Goal: Task Accomplishment & Management: Use online tool/utility

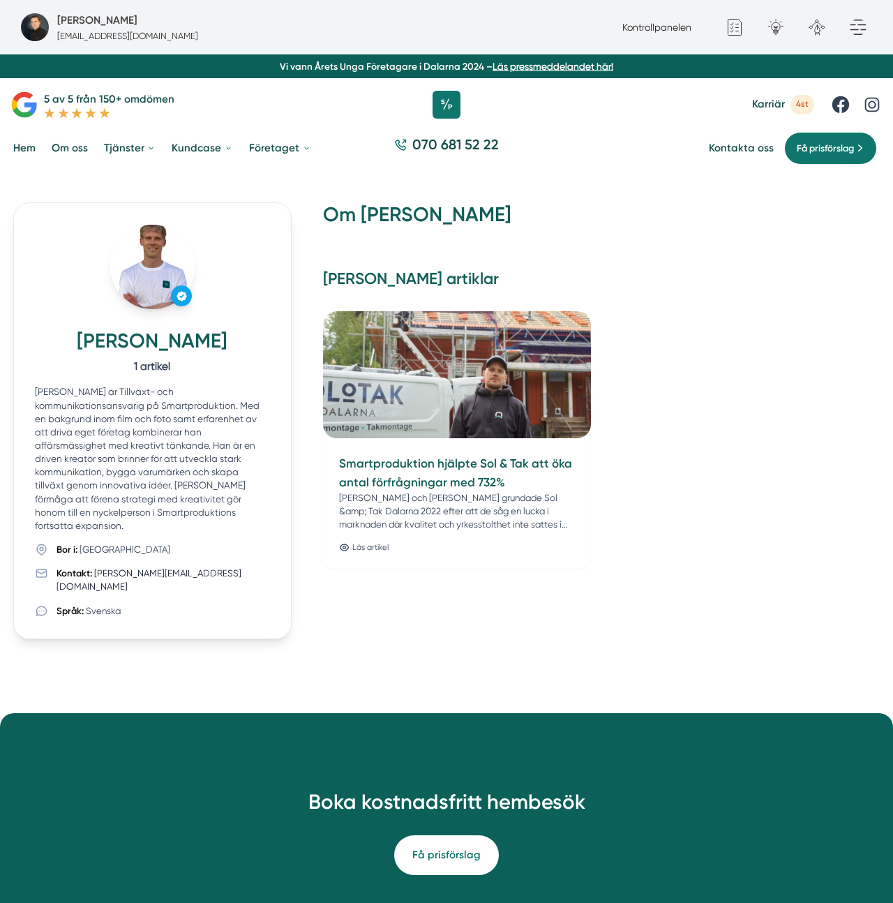
click at [732, 281] on h2 "Fredrik Weberbauers artiklar" at bounding box center [601, 285] width 557 height 32
click at [629, 278] on h2 "Fredrik Weberbauers artiklar" at bounding box center [601, 285] width 557 height 32
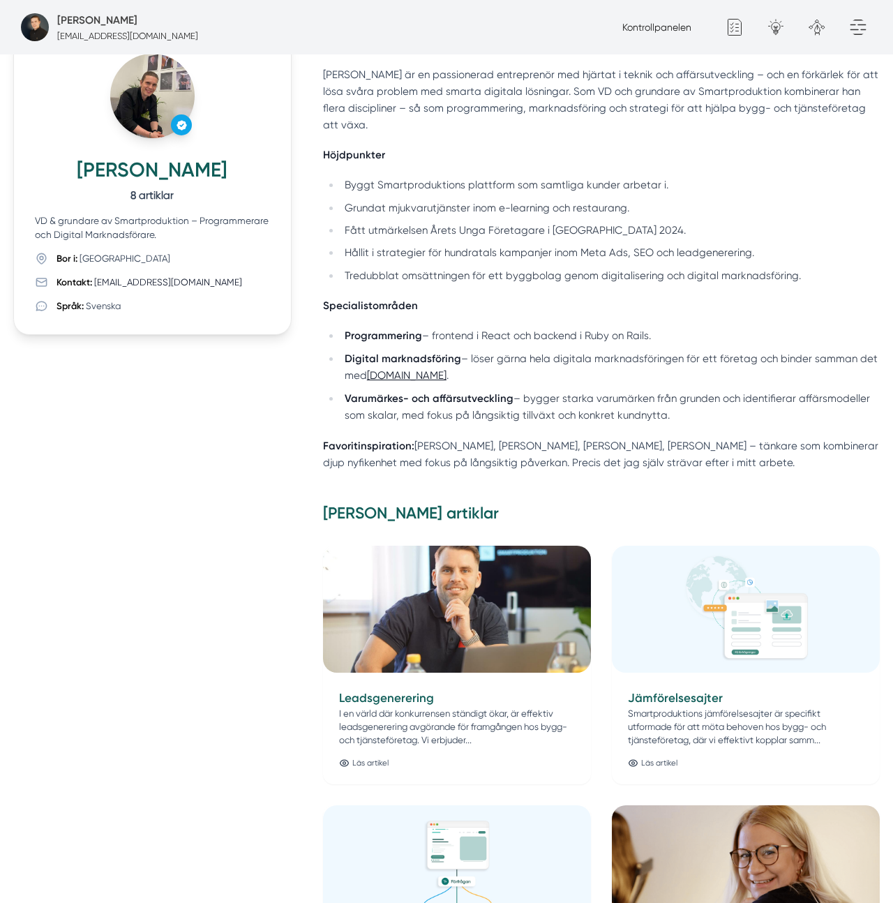
scroll to position [176, 0]
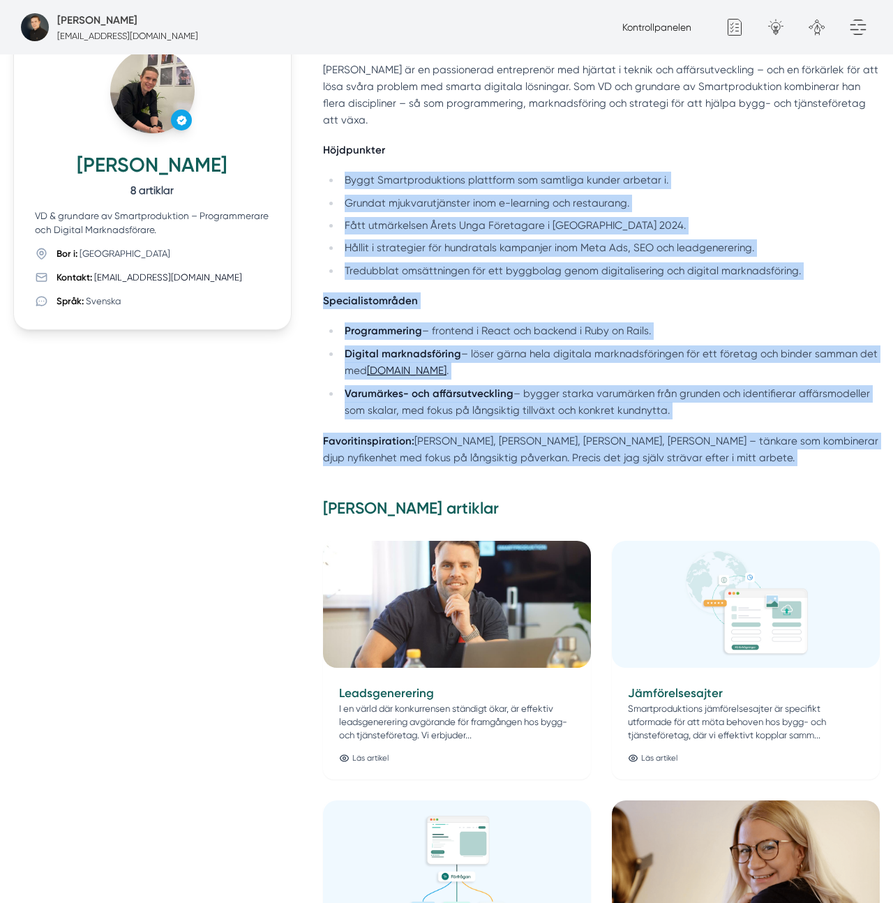
drag, startPoint x: 707, startPoint y: 405, endPoint x: 435, endPoint y: 142, distance: 378.5
click at [435, 143] on div "Om Victor Blomberg Victor är en passionerad entreprenör med hjärtat i teknik oc…" at bounding box center [601, 802] width 557 height 1550
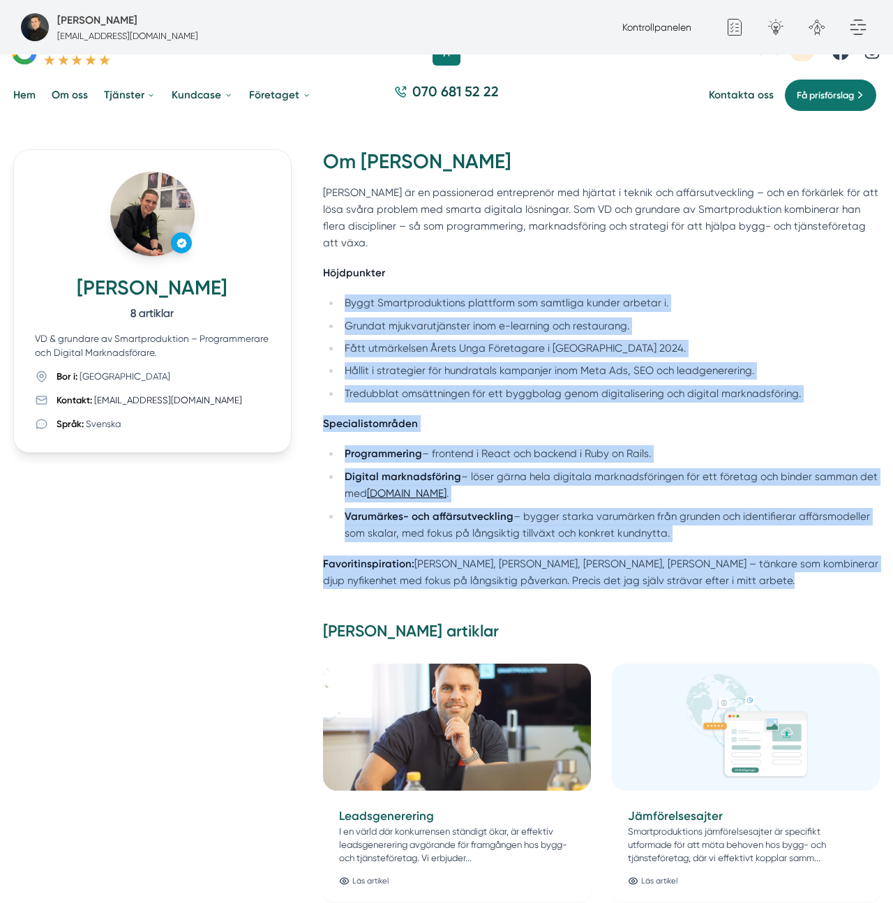
scroll to position [0, 0]
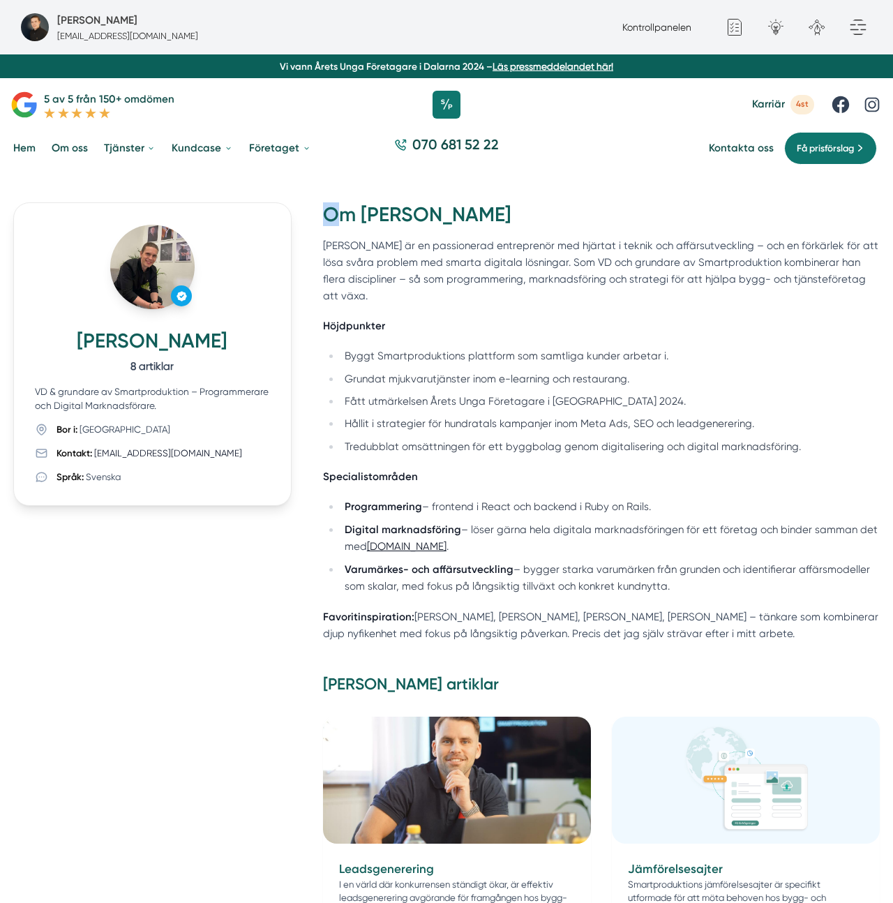
drag, startPoint x: 335, startPoint y: 195, endPoint x: 335, endPoint y: 225, distance: 30.0
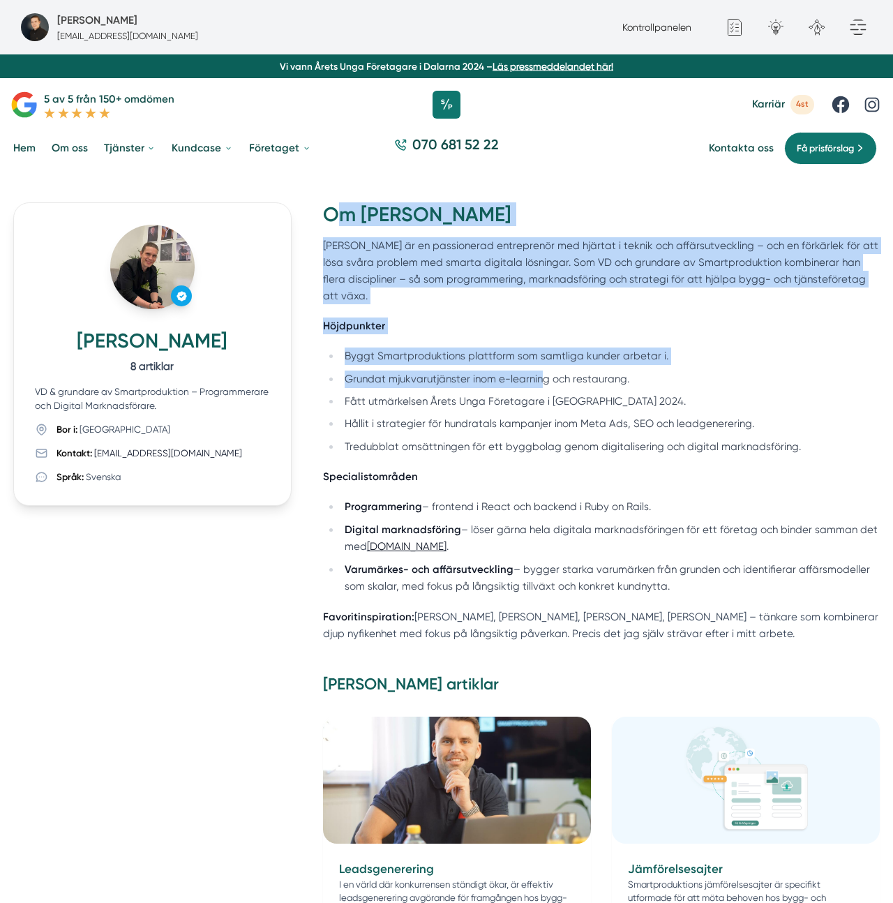
drag, startPoint x: 332, startPoint y: 216, endPoint x: 542, endPoint y: 357, distance: 252.9
click at [540, 359] on div "Om [PERSON_NAME] [PERSON_NAME] är en passionerad entreprenör med hjärtat i tekn…" at bounding box center [601, 422] width 557 height 440
click at [543, 371] on li "Grundat mjukvarutjänster inom e-learning och restaurang." at bounding box center [610, 379] width 539 height 17
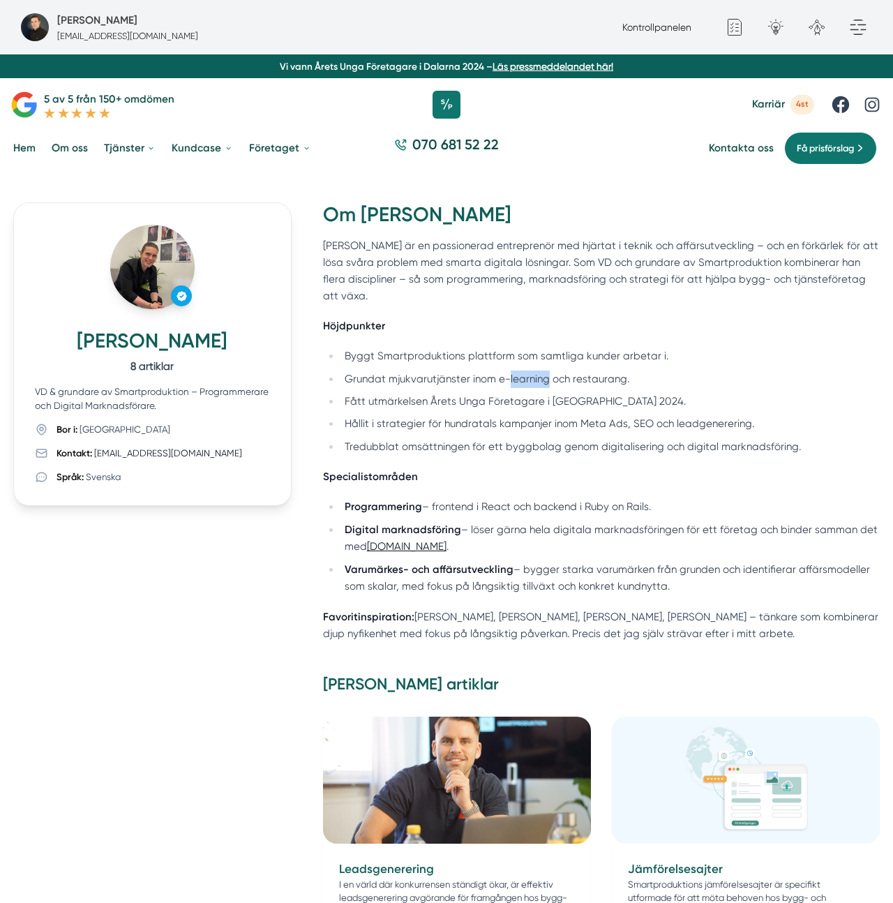
click at [543, 371] on li "Grundat mjukvarutjänster inom e-learning och restaurang." at bounding box center [610, 379] width 539 height 17
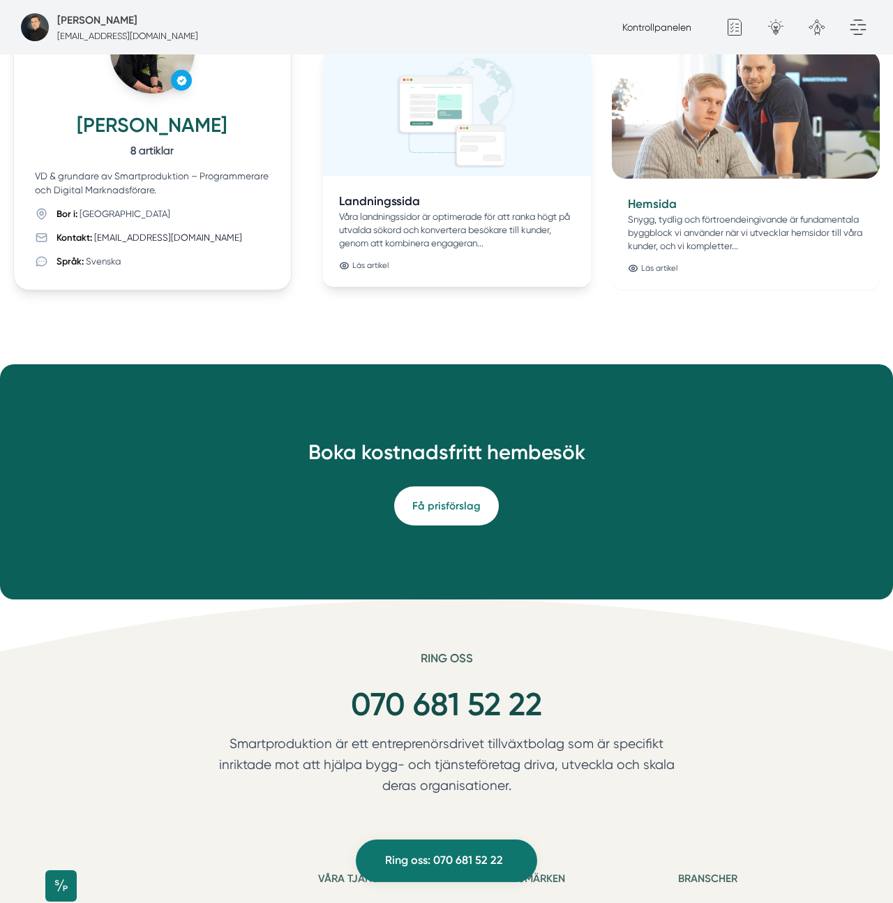
click at [449, 108] on img at bounding box center [457, 112] width 281 height 134
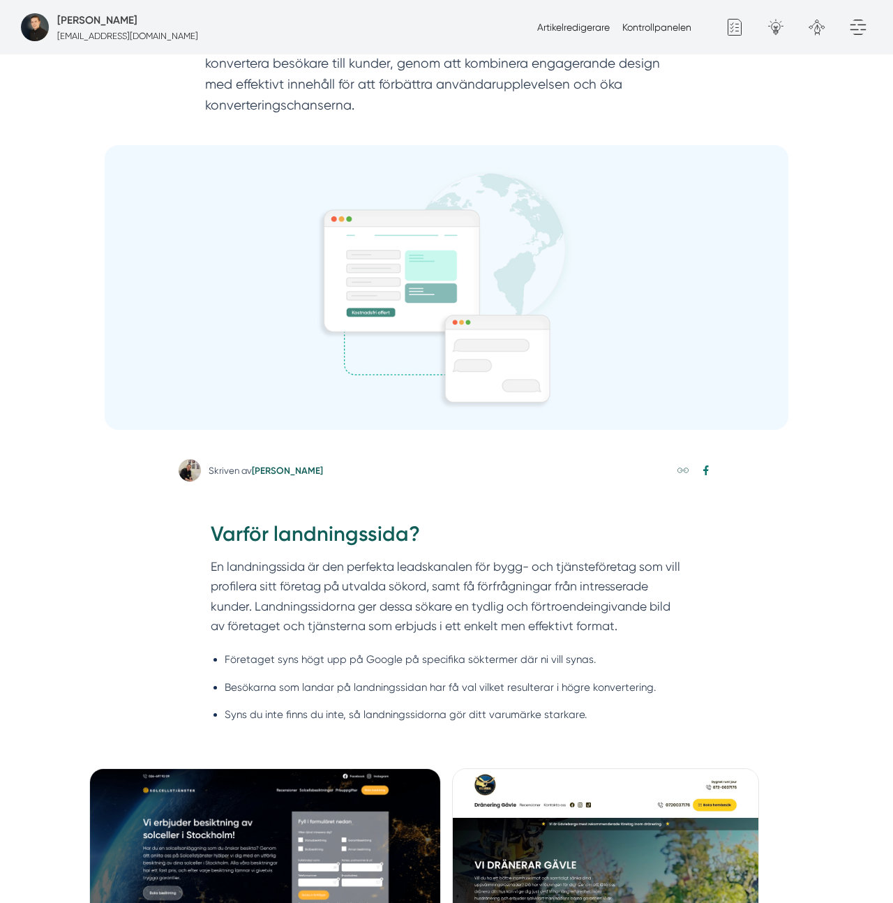
scroll to position [431, 0]
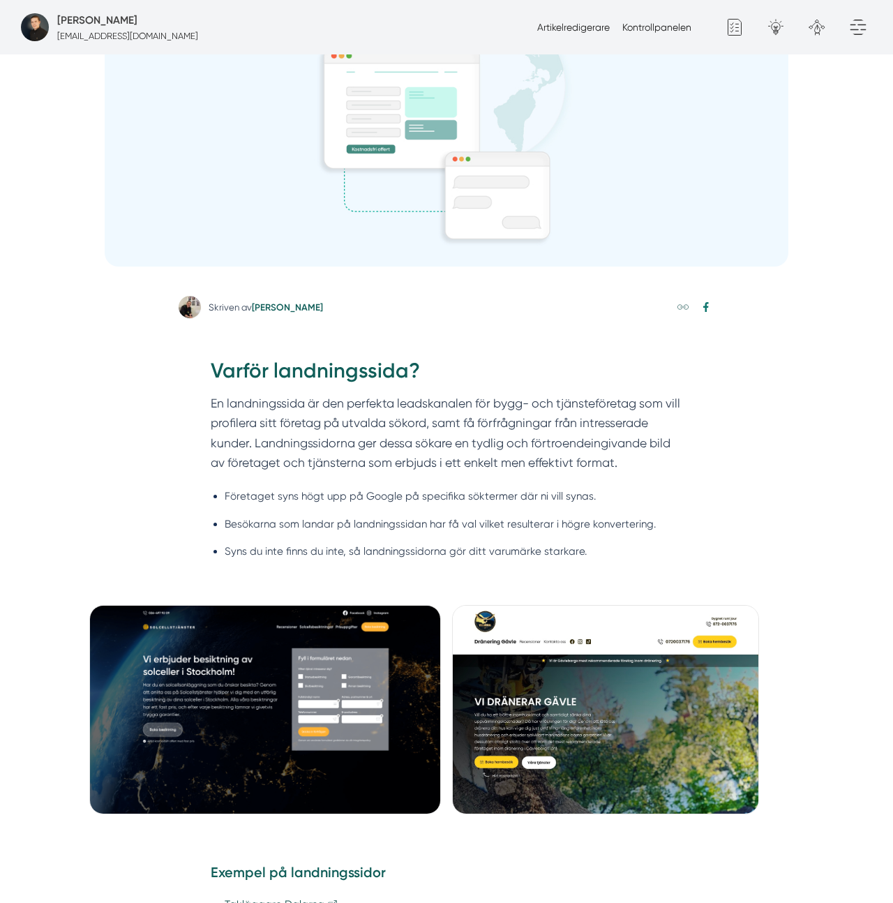
click at [224, 307] on div "Skriven av Victor Blomberg" at bounding box center [266, 307] width 114 height 13
click at [339, 315] on div "Skriven av Victor Blomberg" at bounding box center [447, 307] width 536 height 22
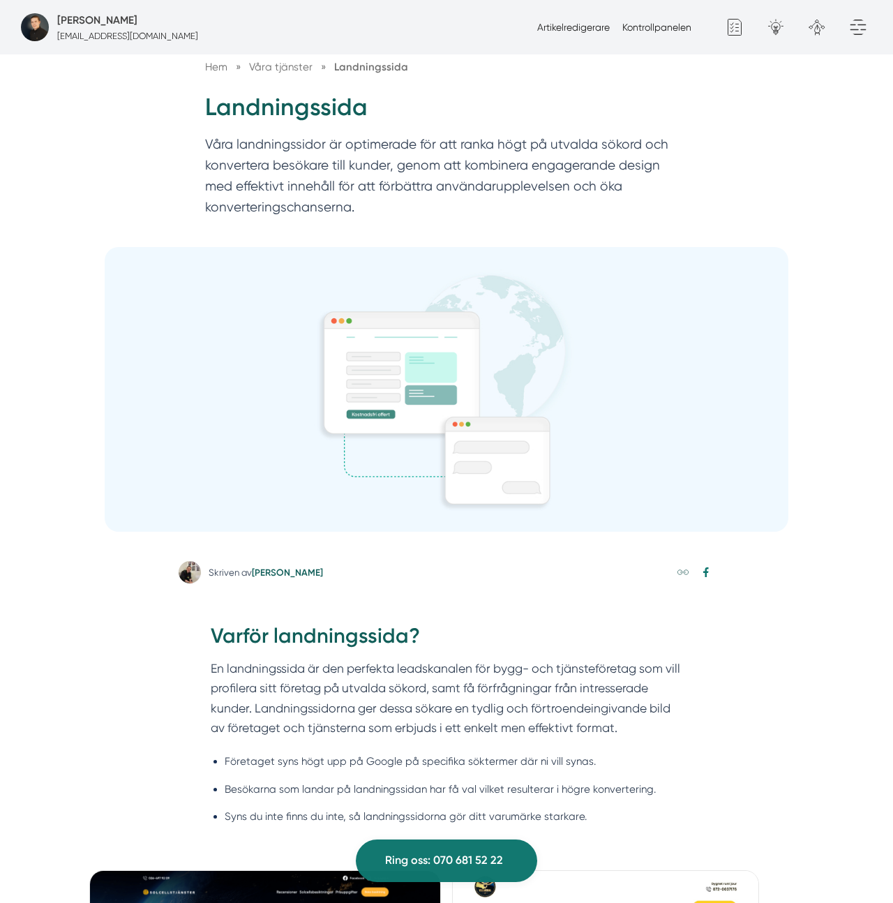
scroll to position [0, 0]
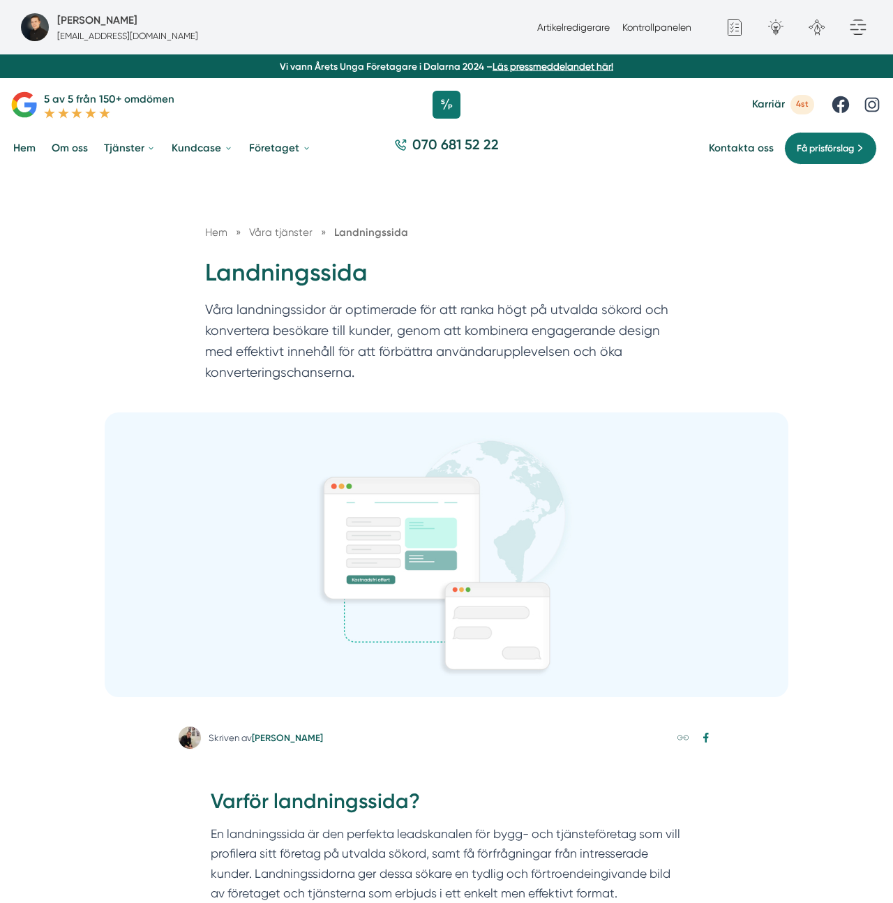
click at [435, 302] on p "Våra landningssidor är optimerade för att ranka högt på utvalda sökord och konv…" at bounding box center [446, 344] width 483 height 90
click at [436, 302] on p "Våra landningssidor är optimerade för att ranka högt på utvalda sökord och konv…" at bounding box center [446, 344] width 483 height 90
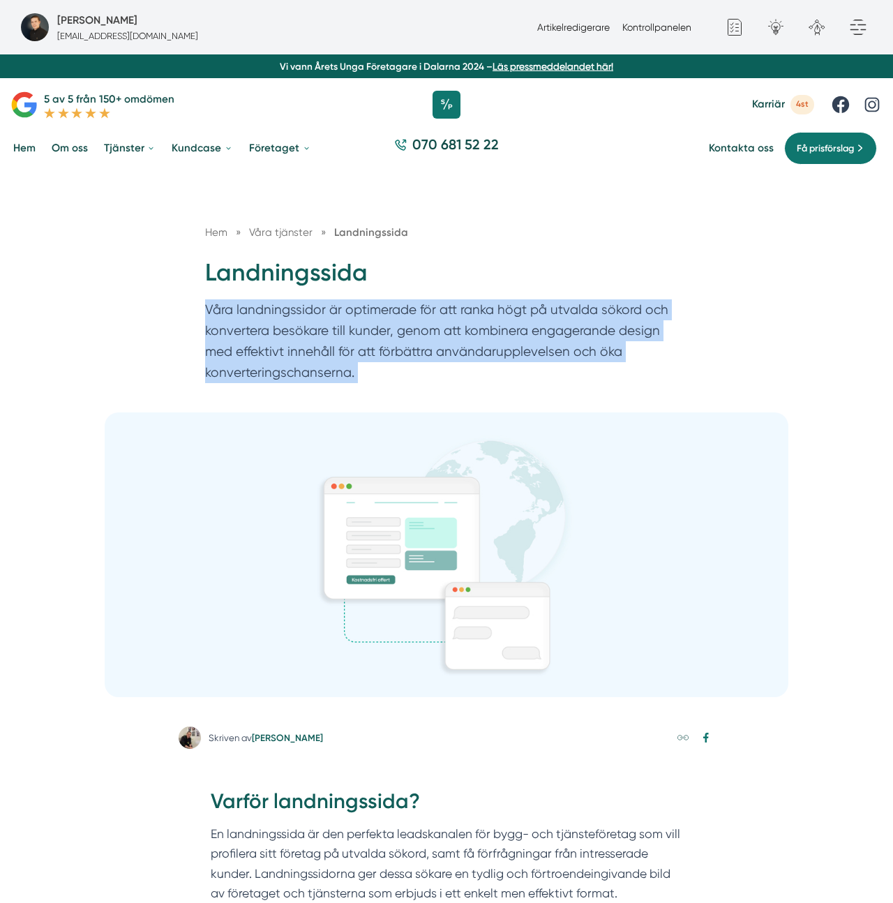
click at [436, 302] on p "Våra landningssidor är optimerade för att ranka högt på utvalda sökord och konv…" at bounding box center [446, 344] width 483 height 90
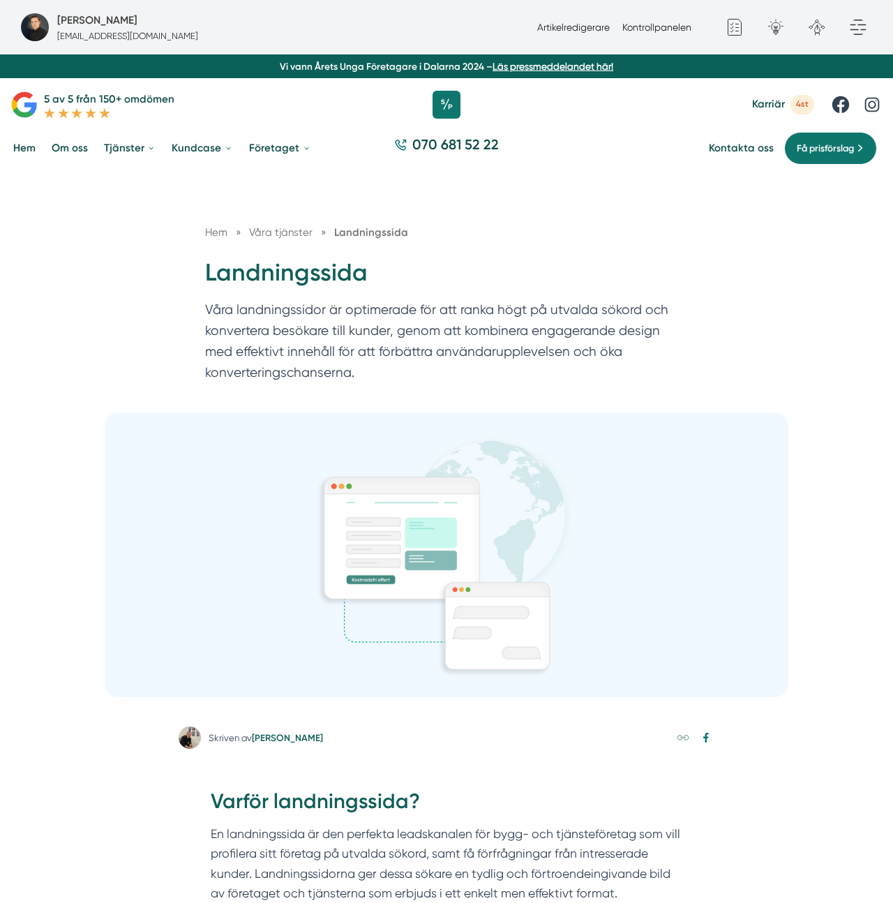
click at [495, 198] on div "Hem » Våra tjänster » Landningssida Landningssida Våra landningssidor är optime…" at bounding box center [446, 291] width 893 height 241
click at [281, 753] on div "Skriven av Victor Blomberg" at bounding box center [447, 742] width 536 height 33
click at [284, 742] on link "[PERSON_NAME]" at bounding box center [287, 738] width 71 height 10
click at [560, 26] on link "Artikelredigerare" at bounding box center [573, 27] width 73 height 11
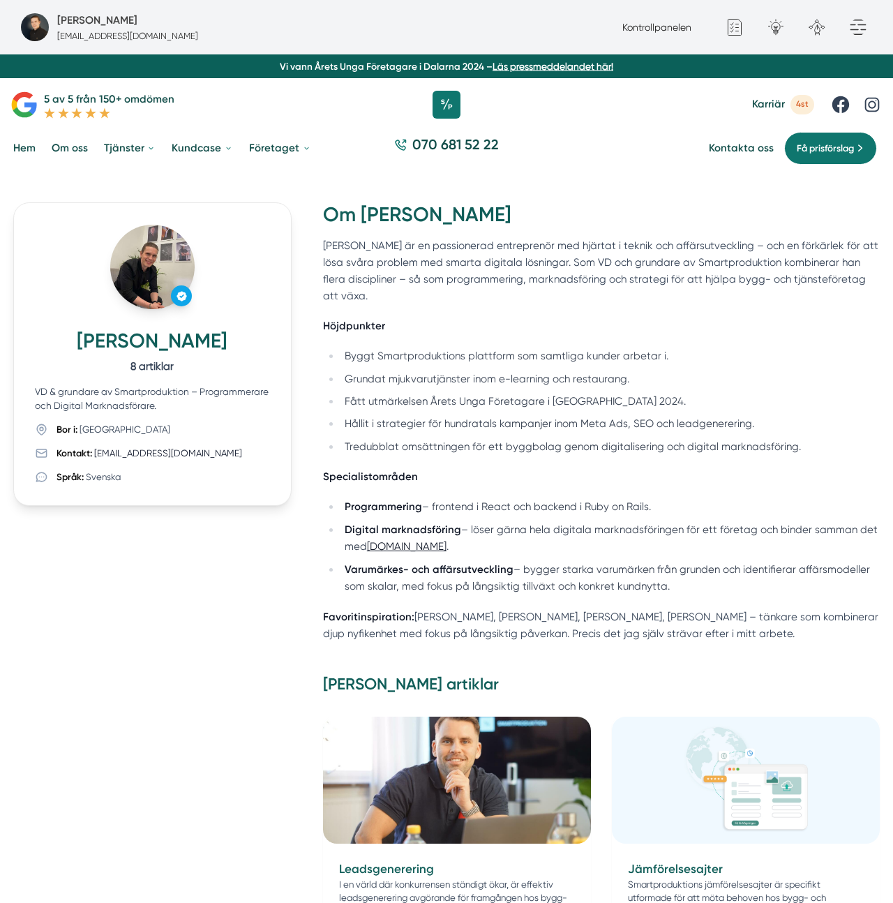
click at [90, 472] on span "Svenska" at bounding box center [103, 477] width 35 height 10
click at [94, 427] on span "Sverige" at bounding box center [125, 429] width 91 height 10
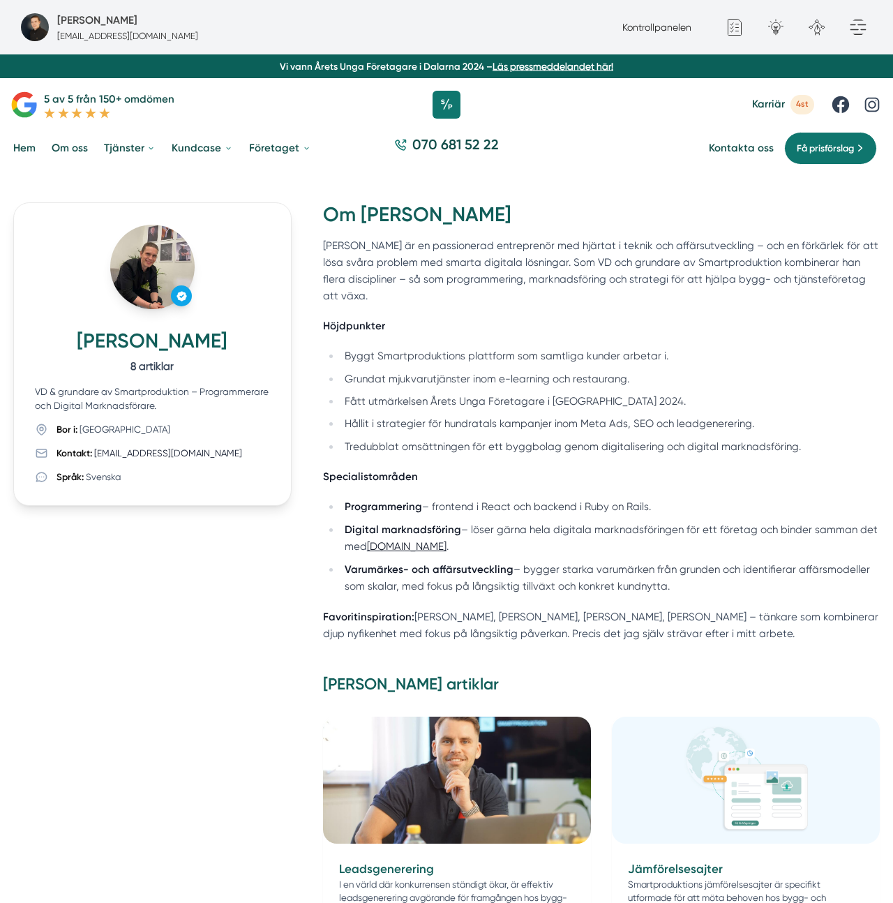
click at [209, 414] on div "VD & grundare av Smartproduktion – Programmerare och Digital Marknadsförare. Bo…" at bounding box center [152, 434] width 234 height 98
click at [189, 421] on div "VD & grundare av Smartproduktion – Programmerare och Digital Marknadsförare. Bo…" at bounding box center [152, 434] width 234 height 98
click at [125, 423] on div "Bor i: Sverige" at bounding box center [152, 429] width 234 height 13
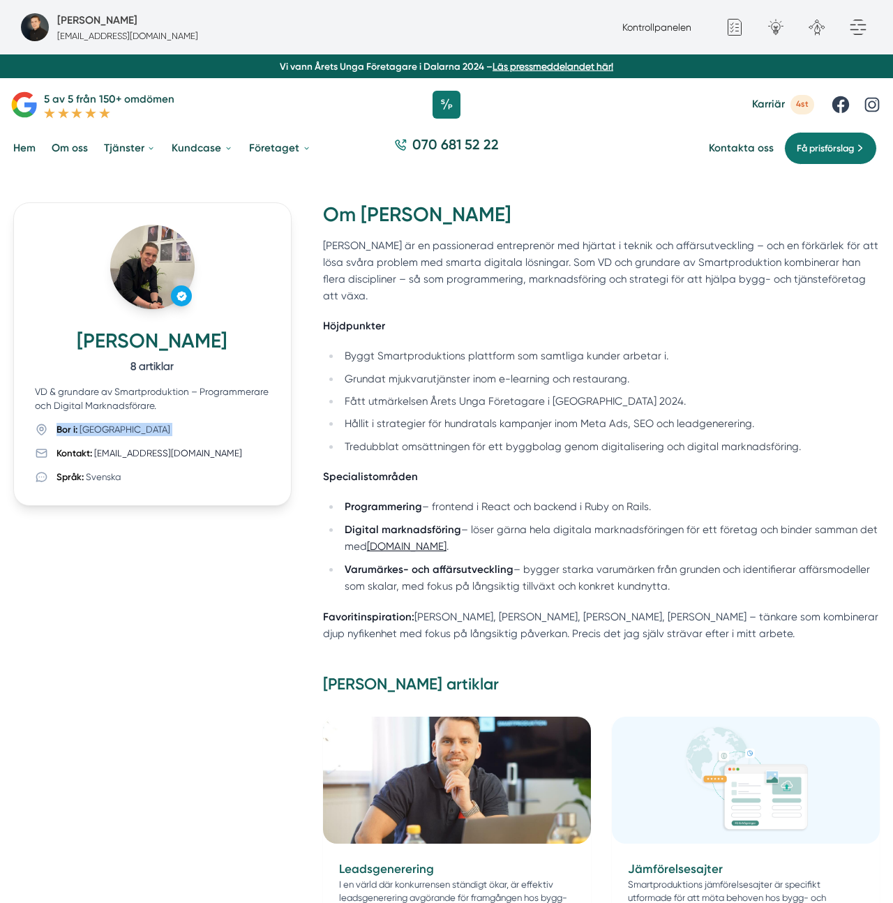
click at [125, 423] on div "Bor i: Sverige" at bounding box center [152, 429] width 234 height 13
click at [251, 379] on div "Victor Blomberg 8 artiklar VD & grundare av Smartproduktion – Programmerare och…" at bounding box center [152, 353] width 278 height 303
click at [240, 399] on p "VD & grundare av Smartproduktion – Programmerare och Digital Marknadsförare." at bounding box center [152, 398] width 234 height 27
click at [244, 391] on p "VD & grundare av Smartproduktion – Programmerare och Digital Marknadsförare." at bounding box center [152, 398] width 234 height 27
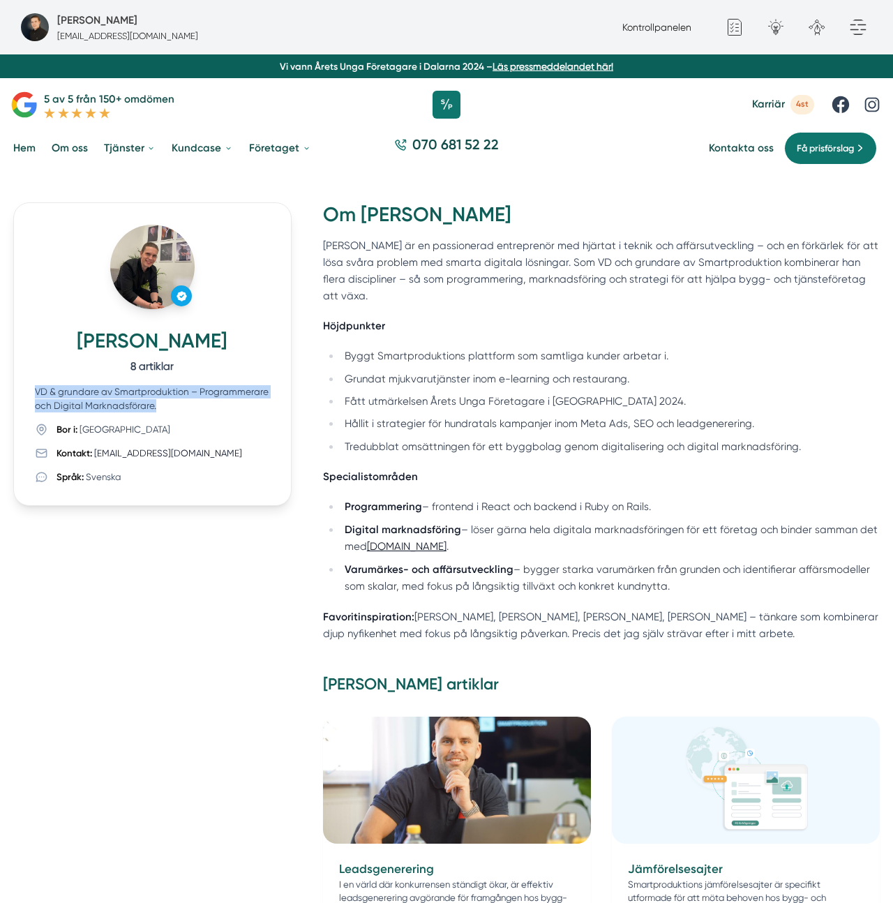
click at [244, 391] on p "VD & grundare av Smartproduktion – Programmerare och Digital Marknadsförare." at bounding box center [152, 398] width 234 height 27
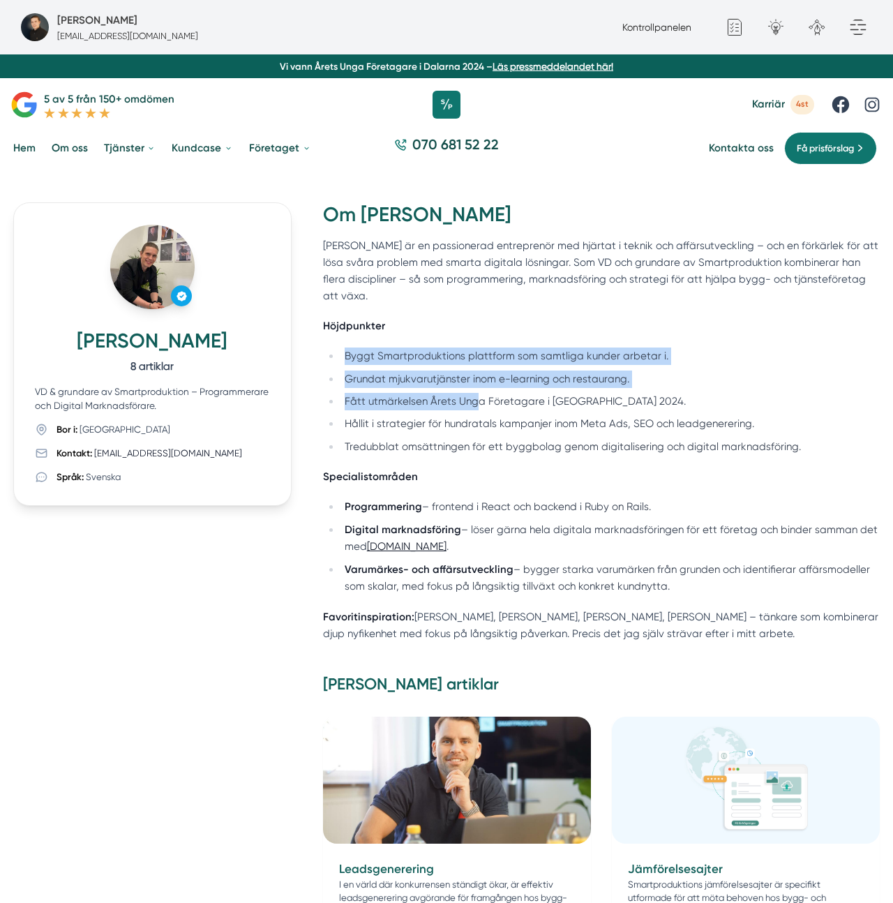
drag, startPoint x: 439, startPoint y: 312, endPoint x: 472, endPoint y: 389, distance: 84.4
click at [472, 389] on div "Victor är en passionerad entreprenör med hjärtat i teknik och affärsutveckling …" at bounding box center [601, 439] width 557 height 405
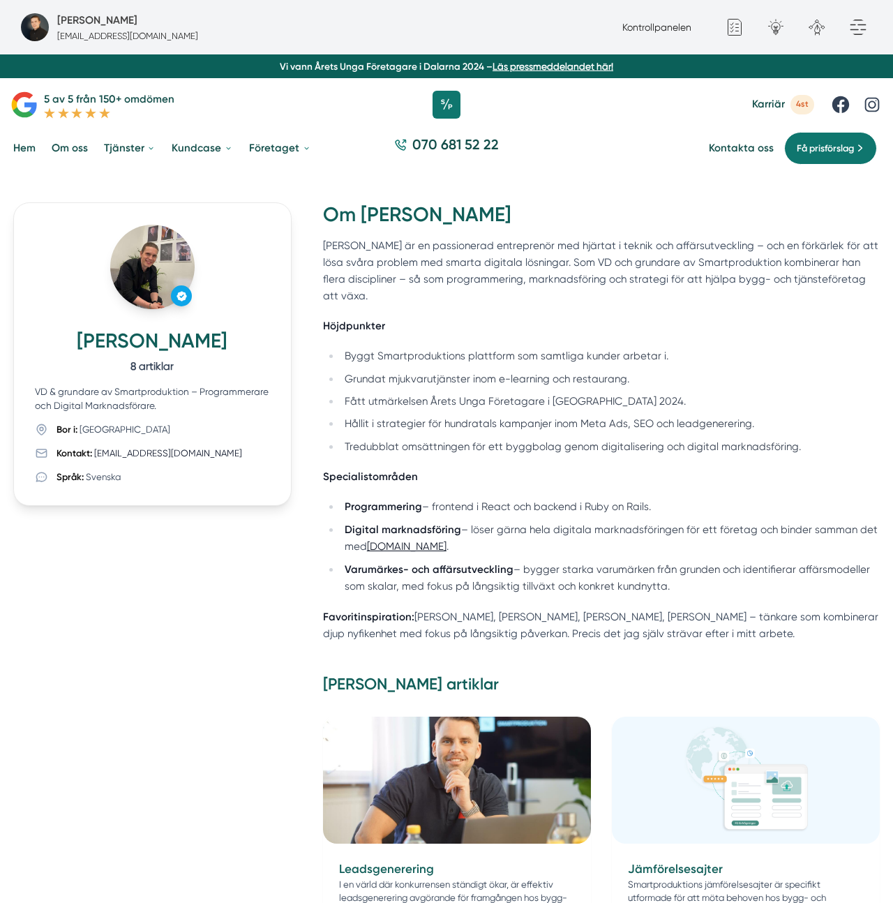
click at [472, 393] on li "Fått utmärkelsen Årets Unga Företagare i Dalarna 2024." at bounding box center [610, 401] width 539 height 17
click at [465, 415] on li "Hållit i strategier för hundratals kampanjer inom Meta Ads, SEO och leadgenerer…" at bounding box center [610, 423] width 539 height 17
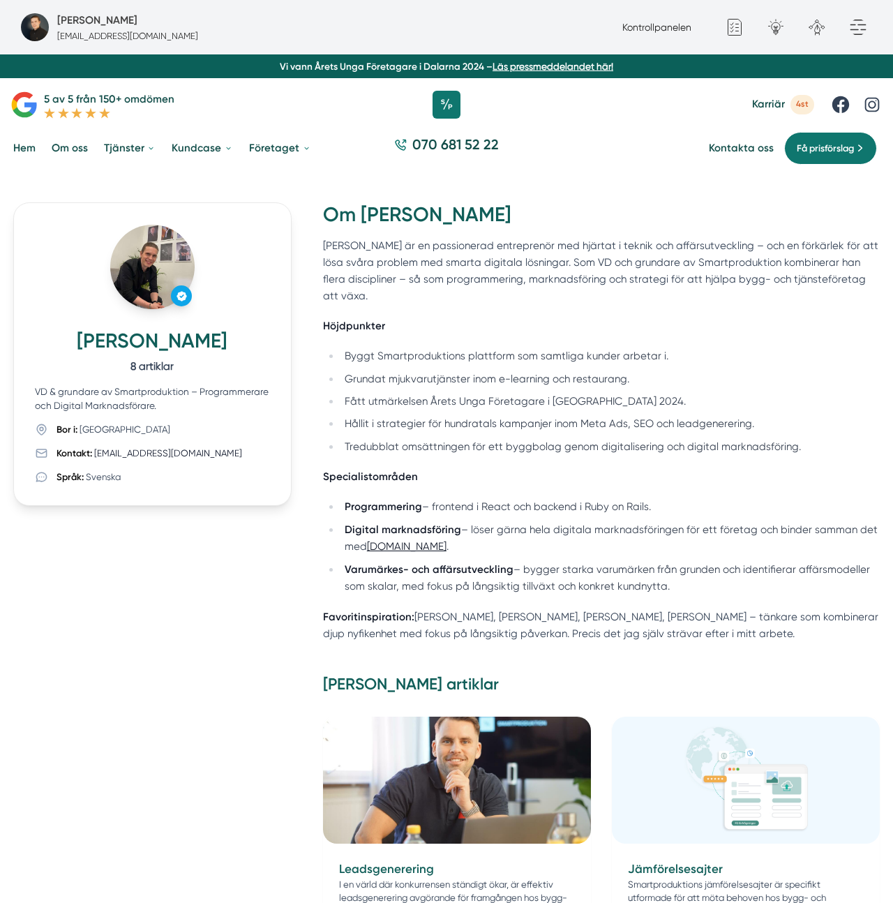
click at [468, 415] on li "Hållit i strategier för hundratals kampanjer inom Meta Ads, SEO och leadgenerer…" at bounding box center [610, 423] width 539 height 17
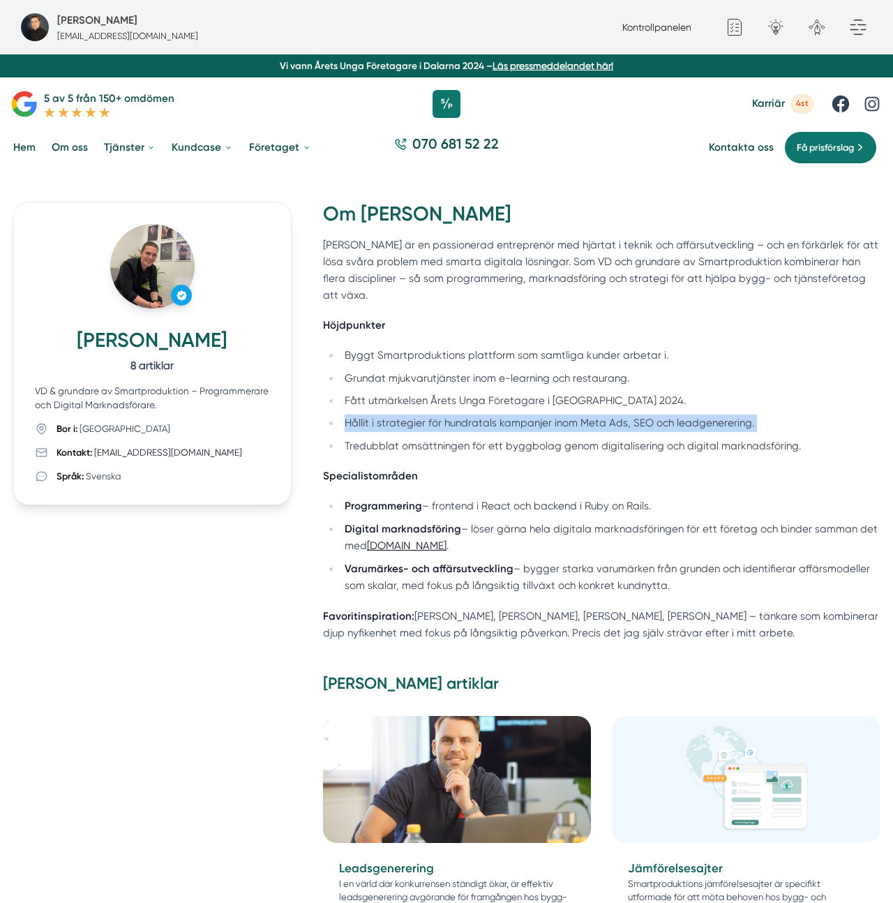
click at [468, 414] on li "Hållit i strategier för hundratals kampanjer inom Meta Ads, SEO och leadgenerer…" at bounding box center [610, 422] width 539 height 17
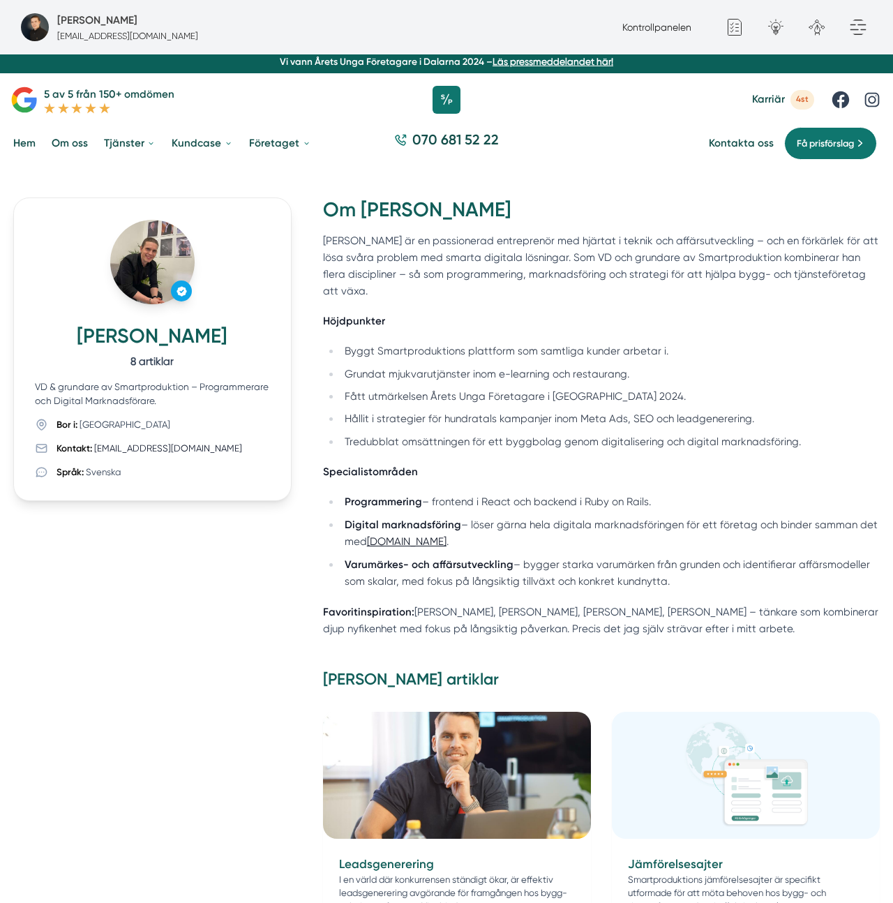
click at [552, 388] on li "Fått utmärkelsen Årets Unga Företagare i Dalarna 2024." at bounding box center [610, 396] width 539 height 17
click at [600, 319] on div "Victor är en passionerad entreprenör med hjärtat i teknik och affärsutveckling …" at bounding box center [601, 434] width 557 height 405
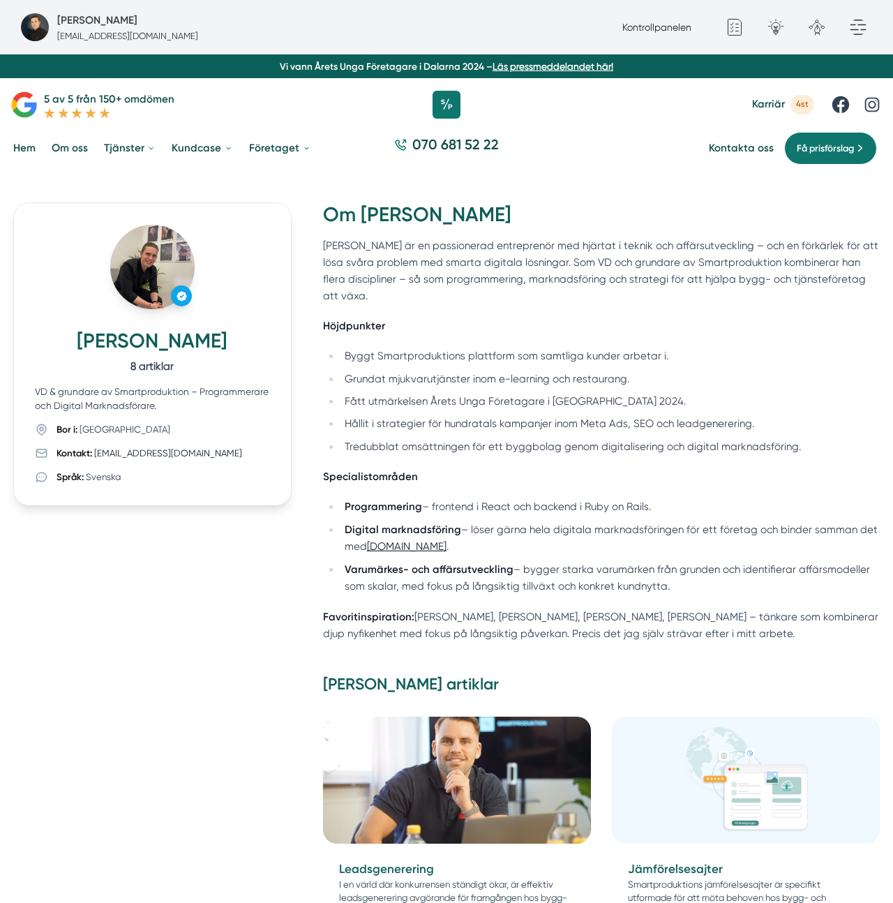
click at [612, 278] on p "Victor är en passionerad entreprenör med hjärtat i teknik och affärsutveckling …" at bounding box center [601, 271] width 557 height 68
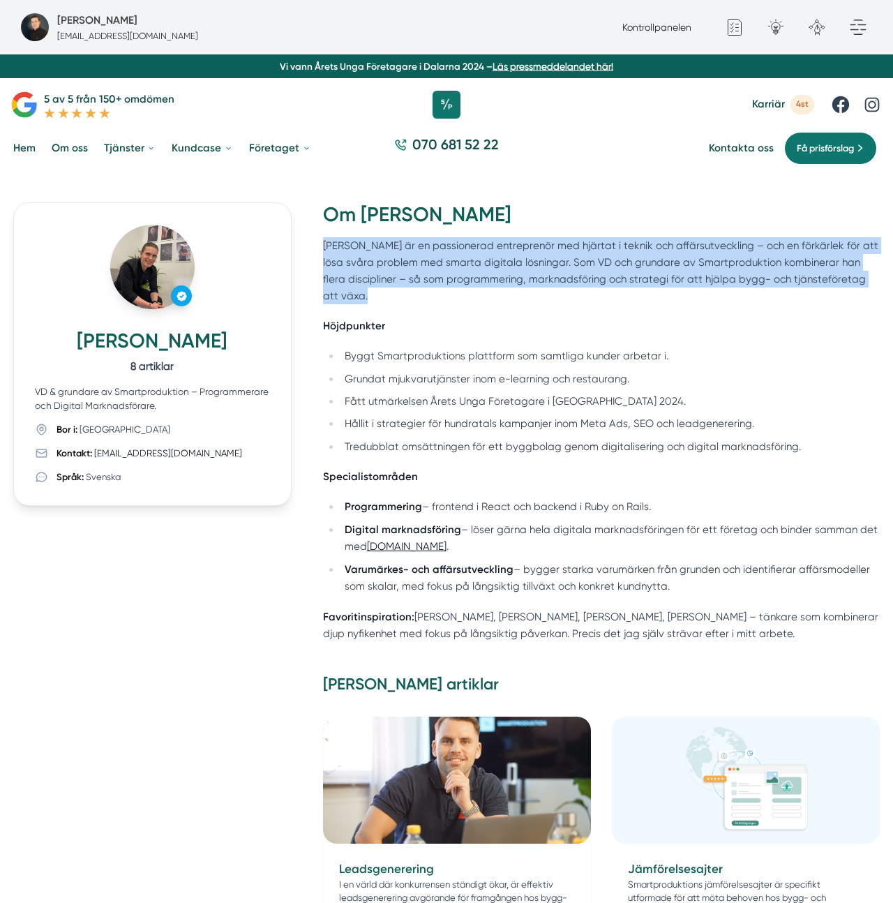
click at [612, 278] on p "Victor är en passionerad entreprenör med hjärtat i teknik och affärsutveckling …" at bounding box center [601, 271] width 557 height 68
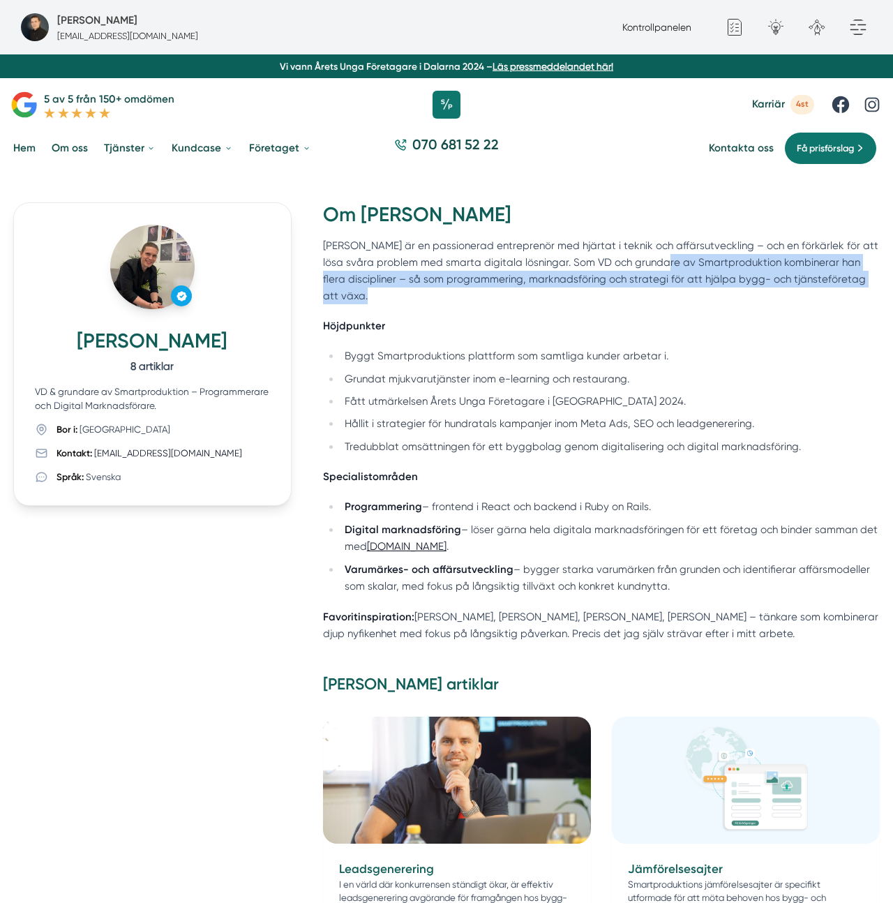
drag, startPoint x: 643, startPoint y: 246, endPoint x: 672, endPoint y: 106, distance: 143.1
click at [646, 213] on div "Om Victor Blomberg Victor är en passionerad entreprenör med hjärtat i teknik oc…" at bounding box center [601, 422] width 557 height 440
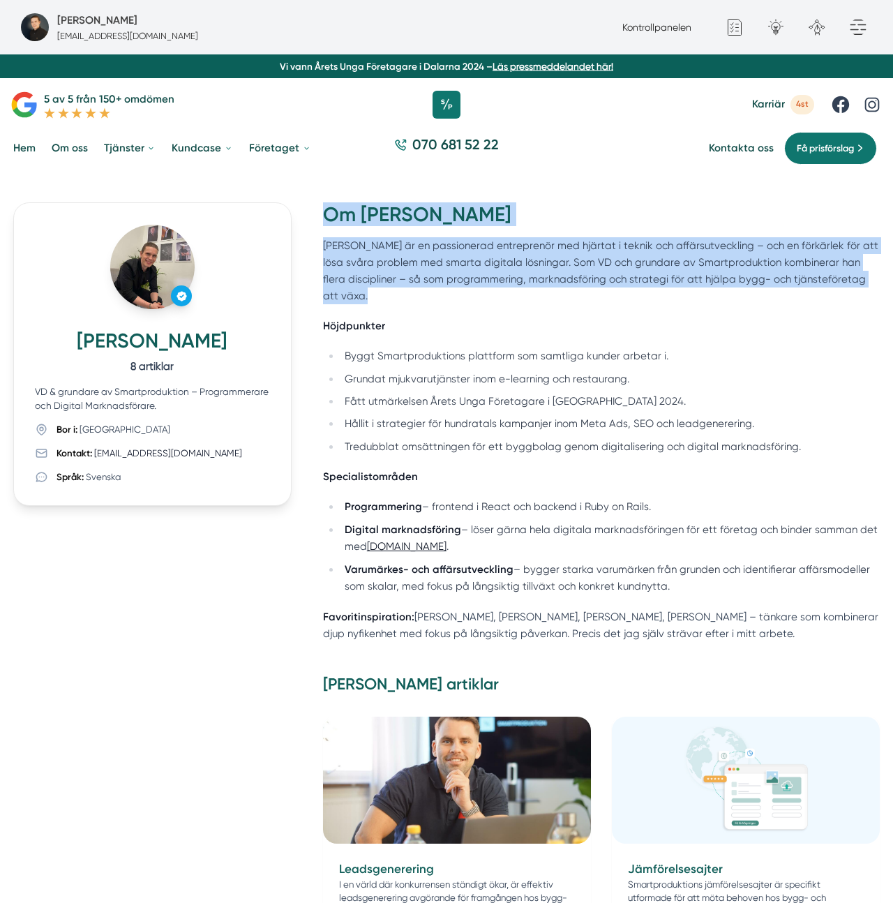
click at [587, 251] on p "Victor är en passionerad entreprenör med hjärtat i teknik och affärsutveckling …" at bounding box center [601, 271] width 557 height 68
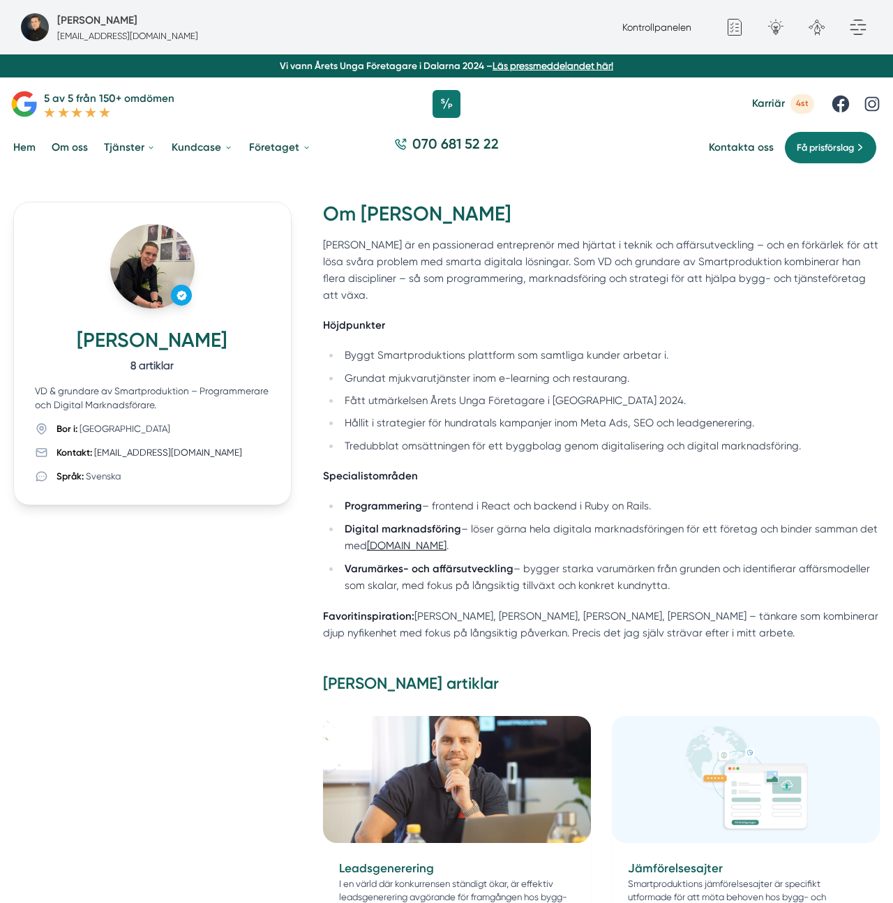
click at [610, 275] on p "Victor är en passionerad entreprenör med hjärtat i teknik och affärsutveckling …" at bounding box center [601, 271] width 557 height 68
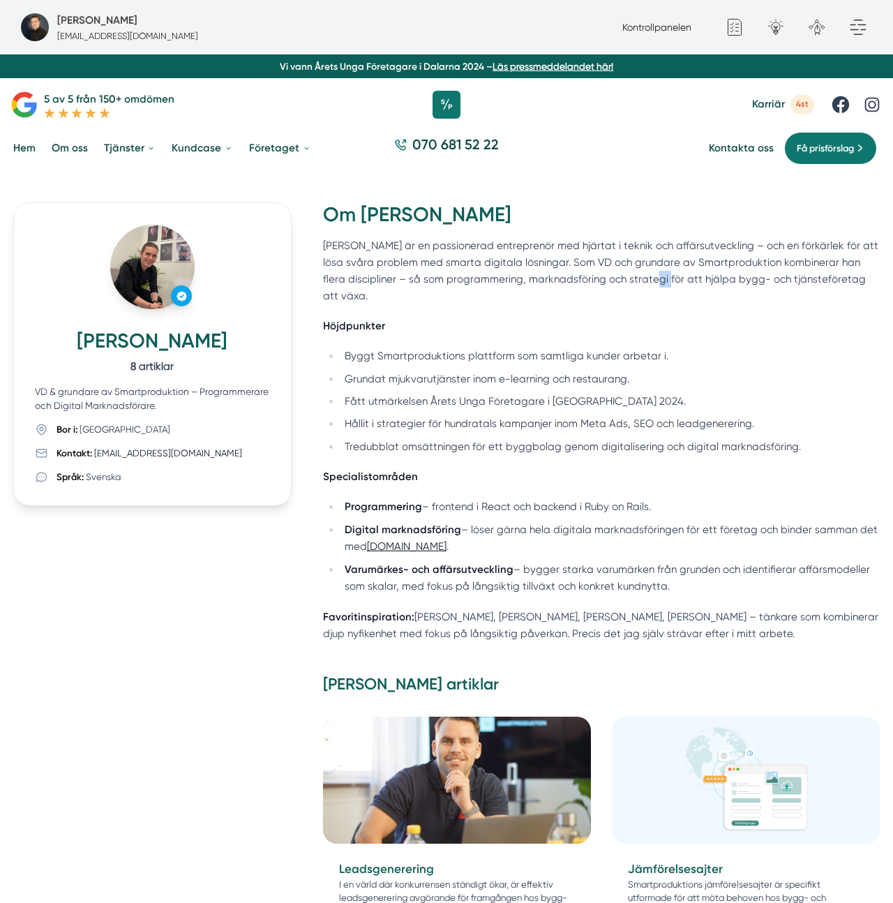
click at [610, 275] on p "Victor är en passionerad entreprenör med hjärtat i teknik och affärsutveckling …" at bounding box center [601, 271] width 557 height 68
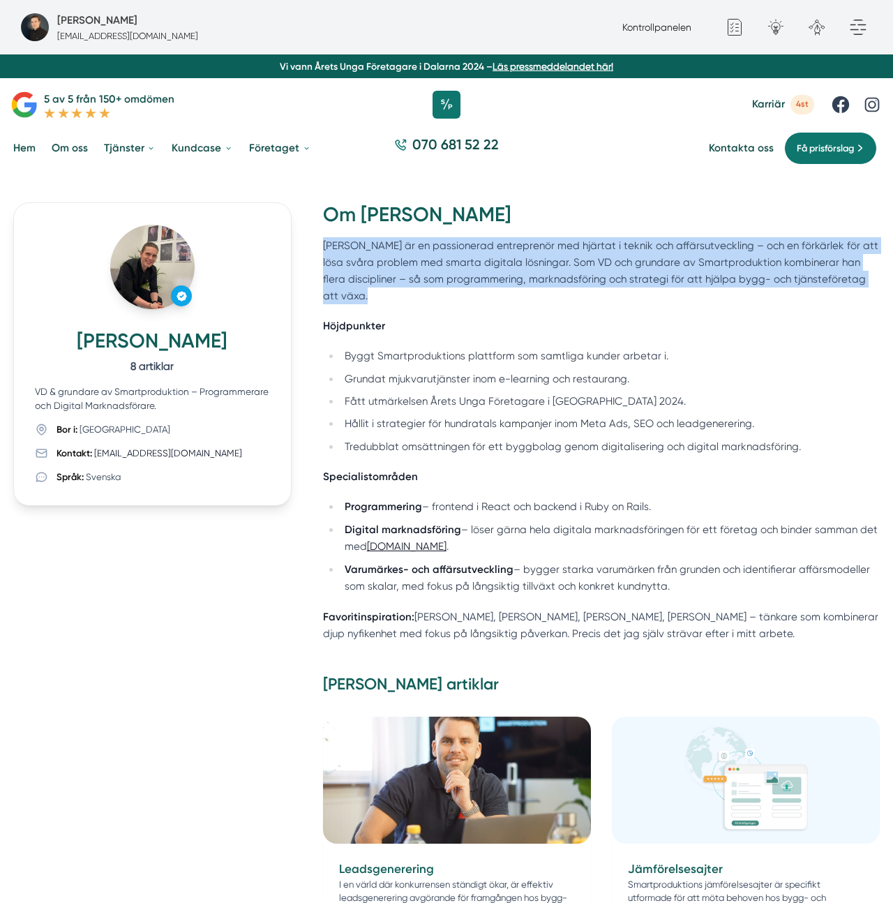
scroll to position [1, 0]
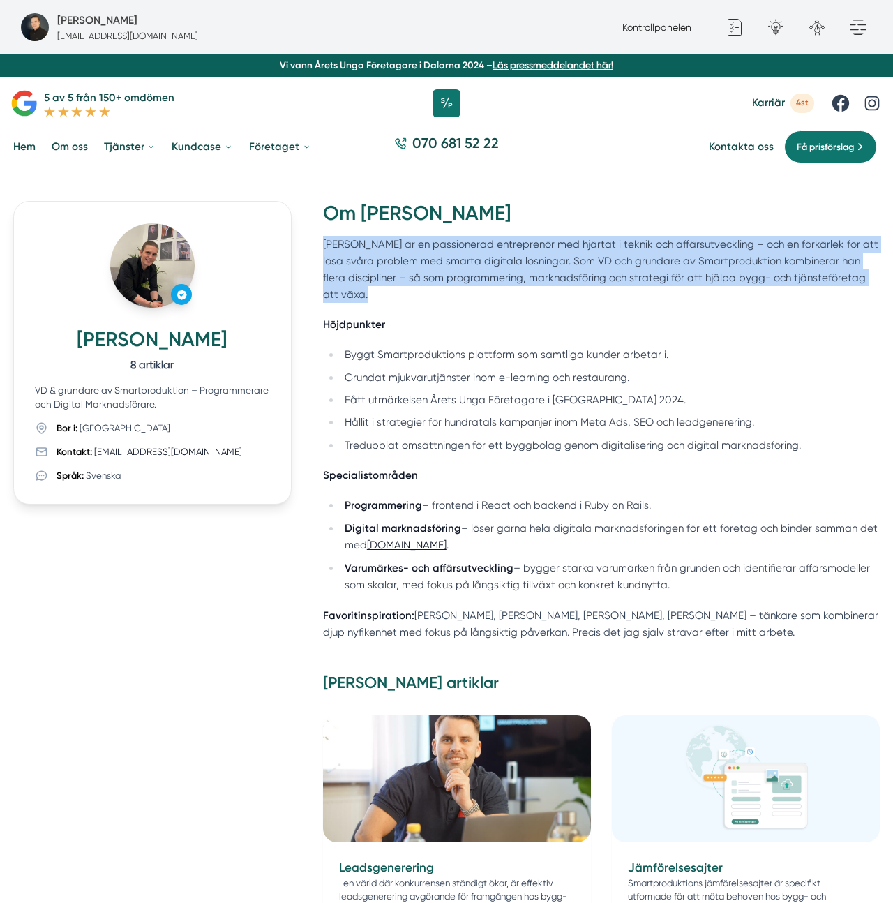
click at [610, 274] on p "Victor är en passionerad entreprenör med hjärtat i teknik och affärsutveckling …" at bounding box center [601, 270] width 557 height 68
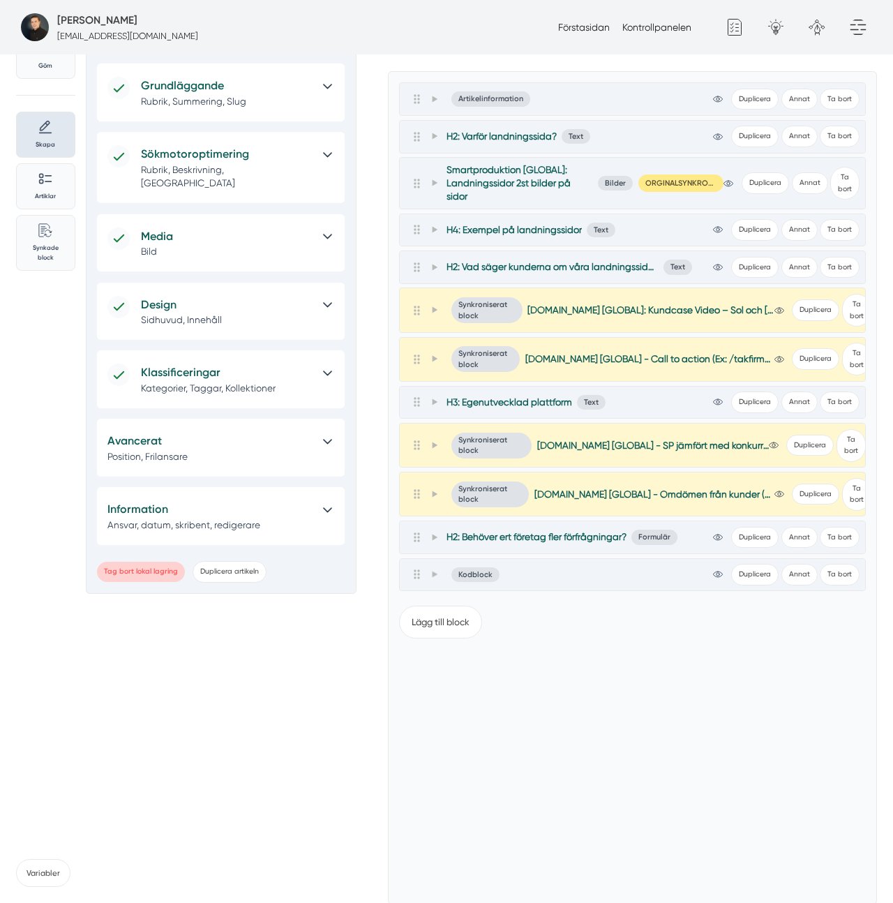
click at [266, 450] on p "Position, Frilansare" at bounding box center [208, 456] width 202 height 13
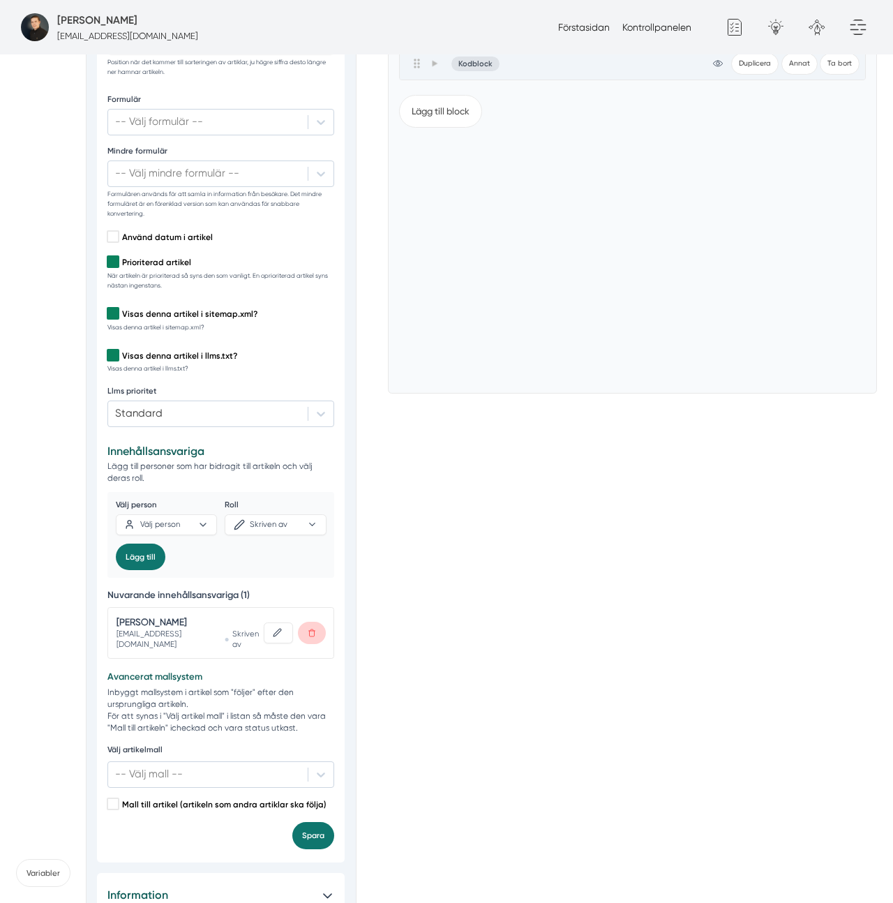
scroll to position [641, 0]
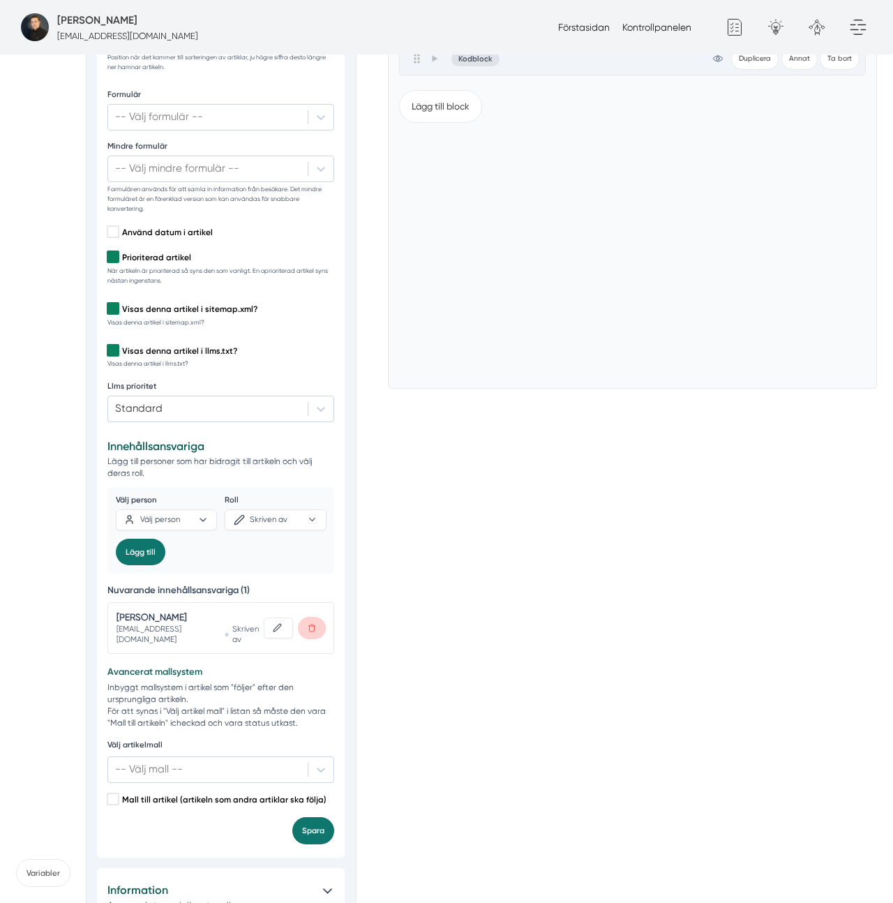
click at [174, 438] on h5 "Innehållsansvariga" at bounding box center [220, 447] width 227 height 18
drag, startPoint x: 354, startPoint y: 449, endPoint x: 340, endPoint y: 451, distance: 14.1
click at [347, 449] on div "Innehåll Uppdrag SEO Mer Grundläggande Rubrik, Summering, Slug Sökmotoroptimeri…" at bounding box center [221, 215] width 271 height 1517
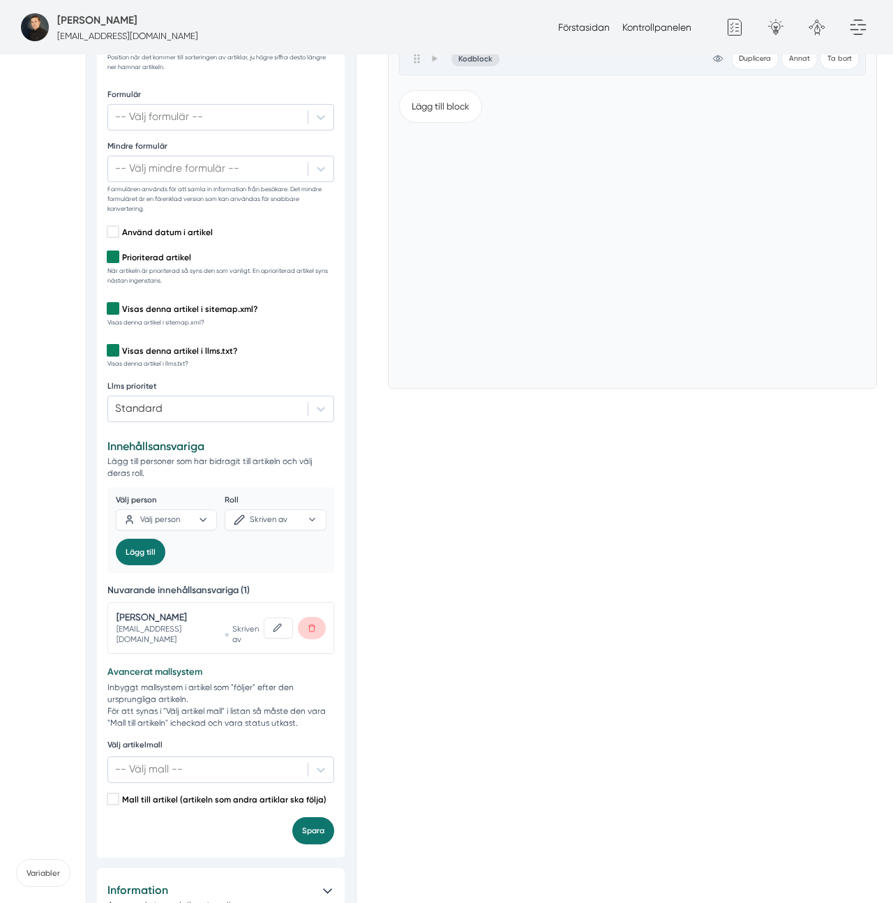
click at [154, 438] on h5 "Innehållsansvariga" at bounding box center [220, 447] width 227 height 18
click at [197, 514] on div "button" at bounding box center [202, 519] width 10 height 10
drag, startPoint x: 368, startPoint y: 535, endPoint x: 299, endPoint y: 522, distance: 70.3
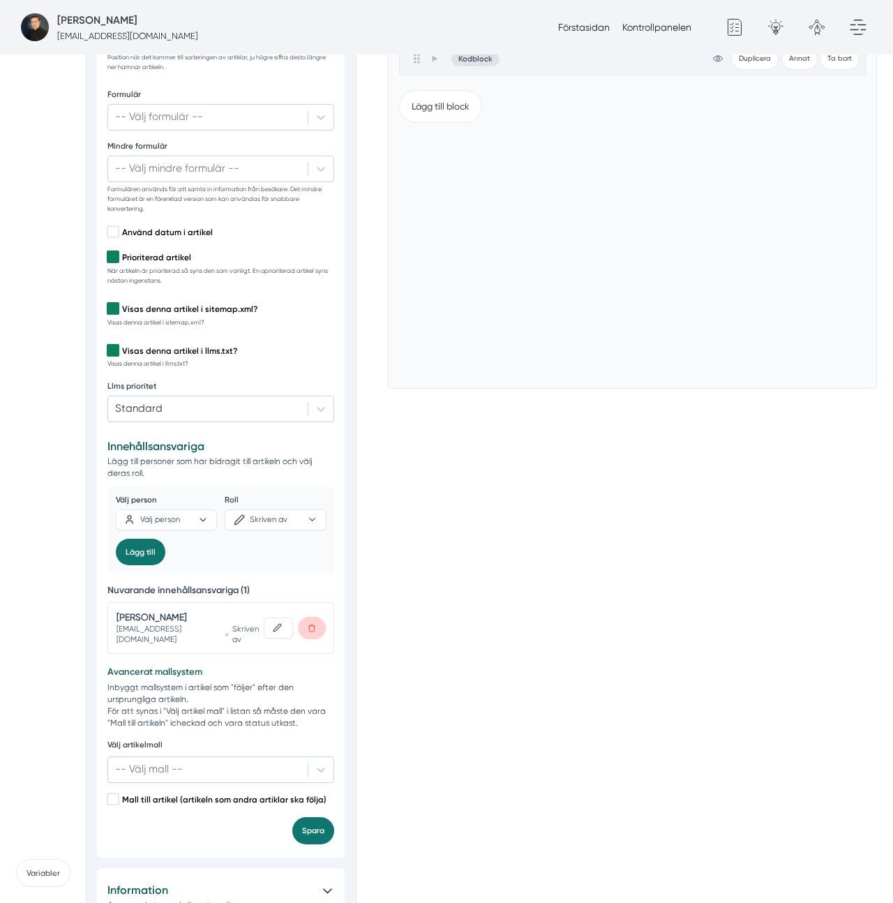
click at [355, 532] on div "Tillbaka Göm Skapa Artiklar Common File Text Sync Streamline Icon: [URL][DOMAIN…" at bounding box center [446, 215] width 861 height 1517
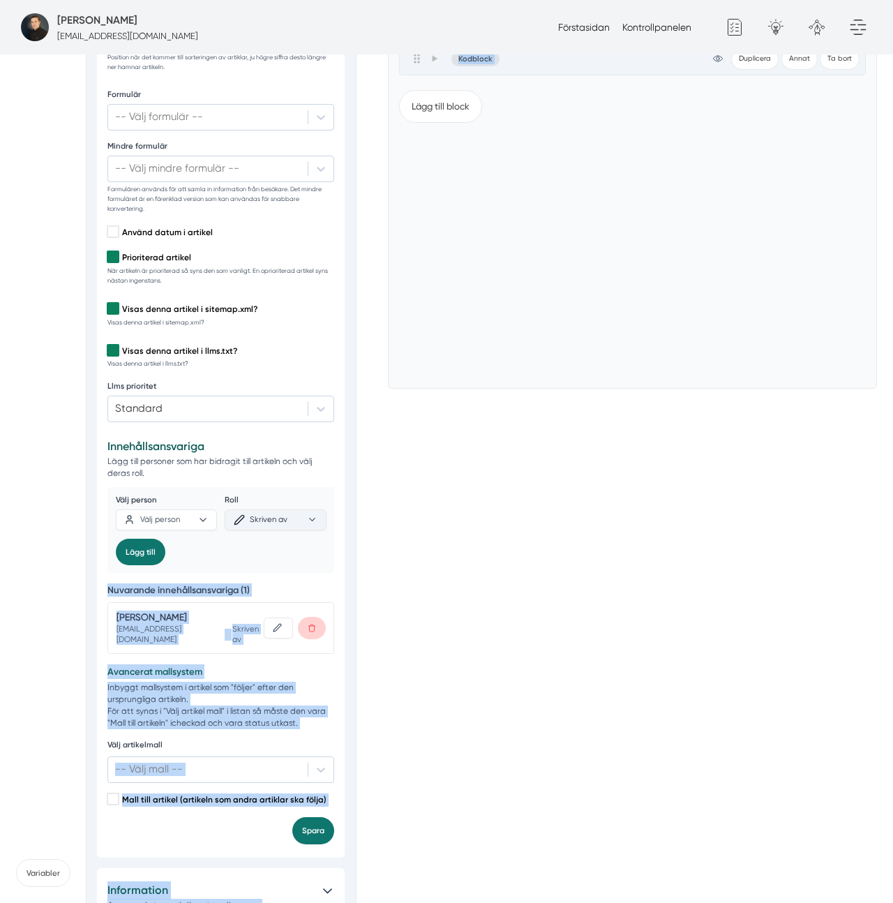
click at [292, 514] on button "Skriven av" at bounding box center [275, 519] width 101 height 21
drag, startPoint x: 627, startPoint y: 484, endPoint x: 806, endPoint y: 570, distance: 198.5
click at [627, 484] on div "Landningssida Våra landningssidor är optimerade för att ranka högt på utvalda s…" at bounding box center [632, 215] width 489 height 1517
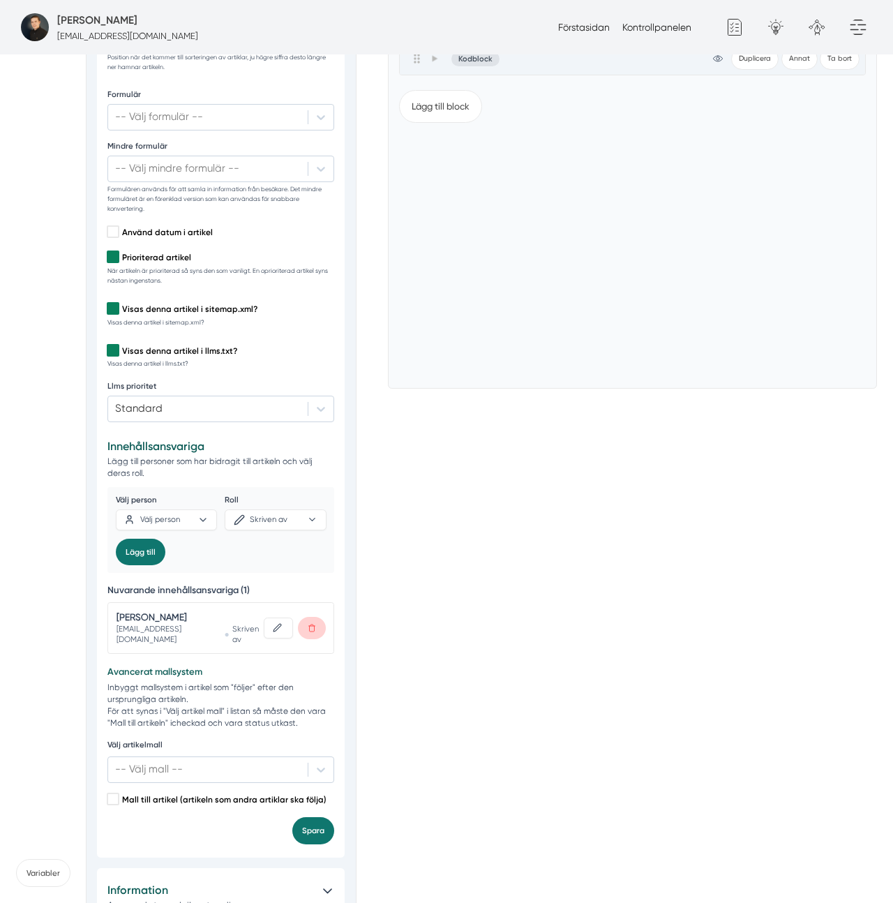
drag, startPoint x: 327, startPoint y: 516, endPoint x: 341, endPoint y: 511, distance: 14.8
click at [327, 516] on div "Välj person Välj person Roll Skriven av Lägg till" at bounding box center [220, 530] width 227 height 86
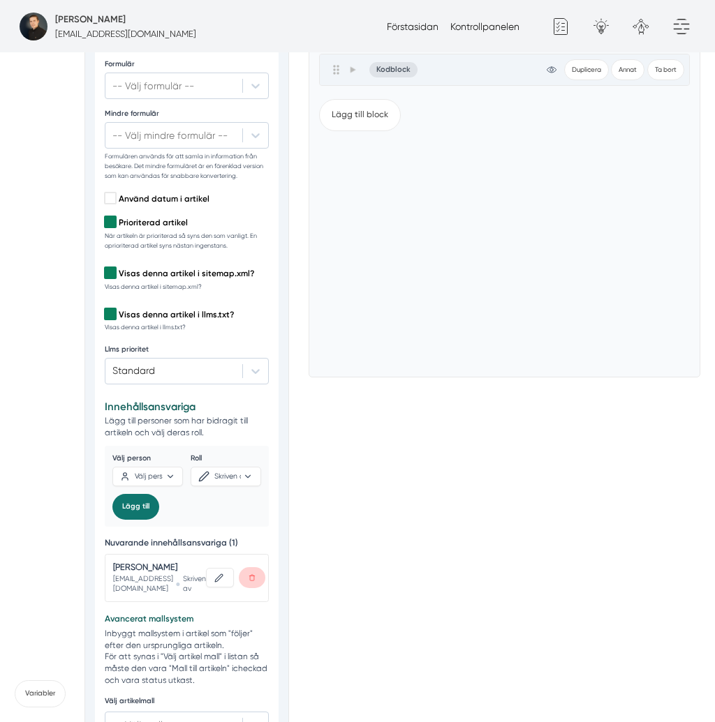
scroll to position [639, 0]
click at [348, 433] on div "Landningssida Våra landningssidor är optimerade för att ranka högt på utvalda s…" at bounding box center [503, 200] width 391 height 1487
click at [160, 415] on p "Lägg till personer som har bidragit till artikeln och välj deras roll." at bounding box center [186, 427] width 163 height 24
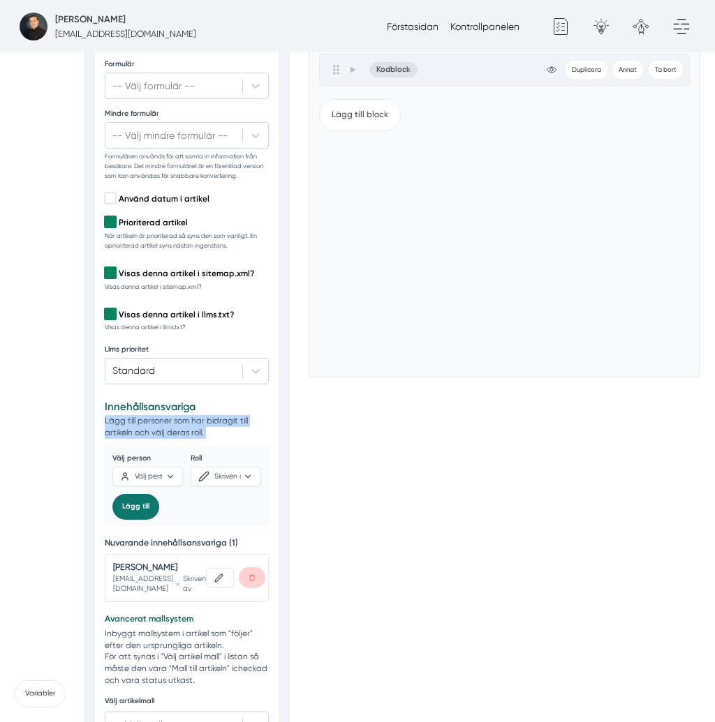
drag, startPoint x: 220, startPoint y: 408, endPoint x: 158, endPoint y: 393, distance: 63.3
click at [220, 415] on p "Lägg till personer som har bidragit till artikeln och välj deras roll." at bounding box center [186, 427] width 163 height 24
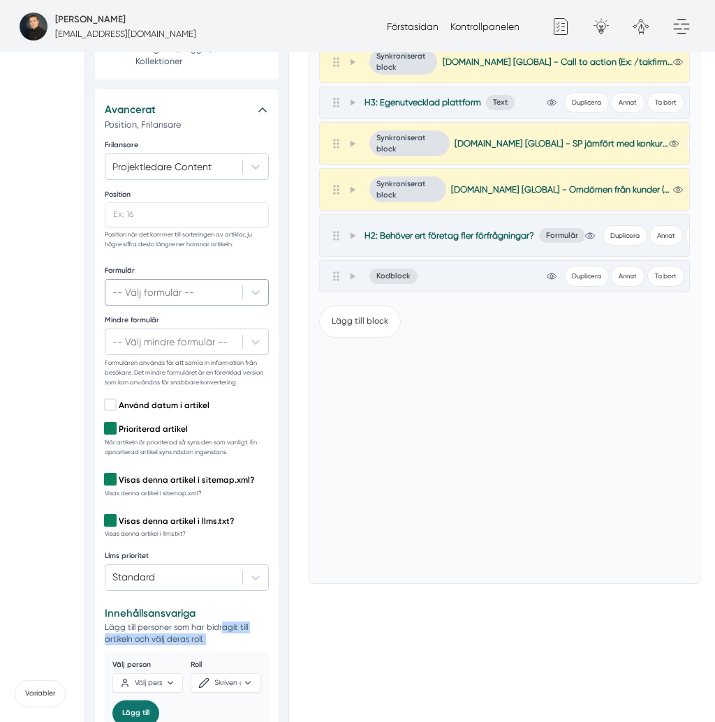
scroll to position [563, 0]
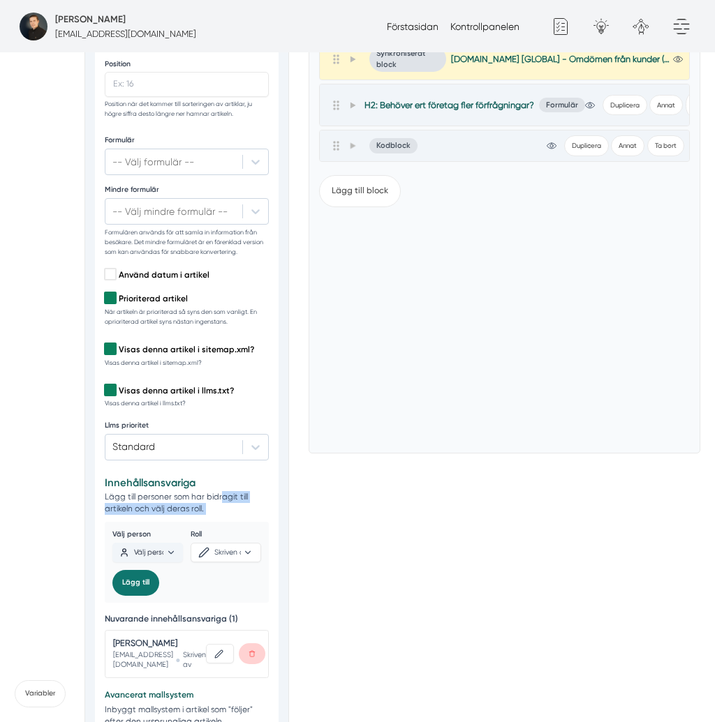
click at [162, 544] on button "Välj person" at bounding box center [147, 553] width 70 height 20
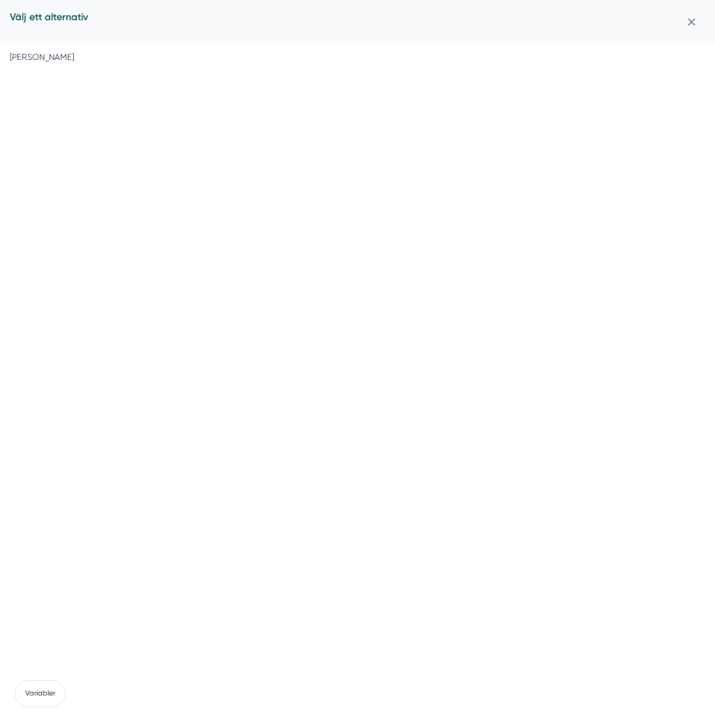
drag, startPoint x: 688, startPoint y: 17, endPoint x: 611, endPoint y: 67, distance: 91.7
click at [688, 17] on button "button" at bounding box center [691, 23] width 27 height 20
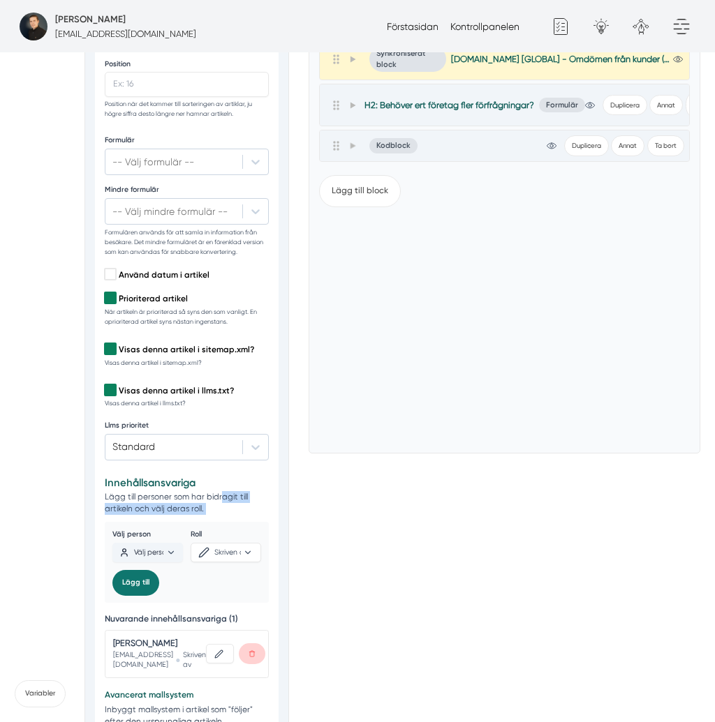
click at [173, 548] on span "button" at bounding box center [171, 553] width 10 height 10
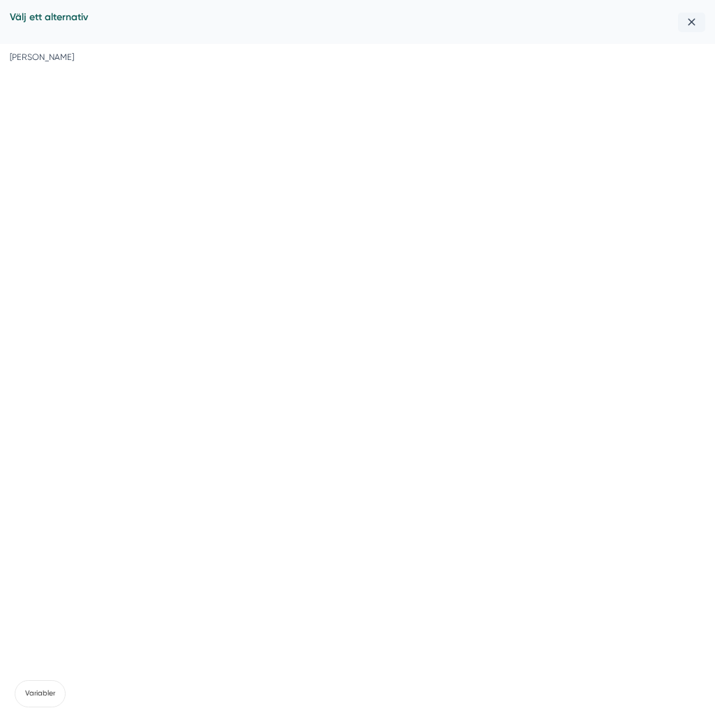
click at [683, 20] on button "button" at bounding box center [691, 23] width 27 height 20
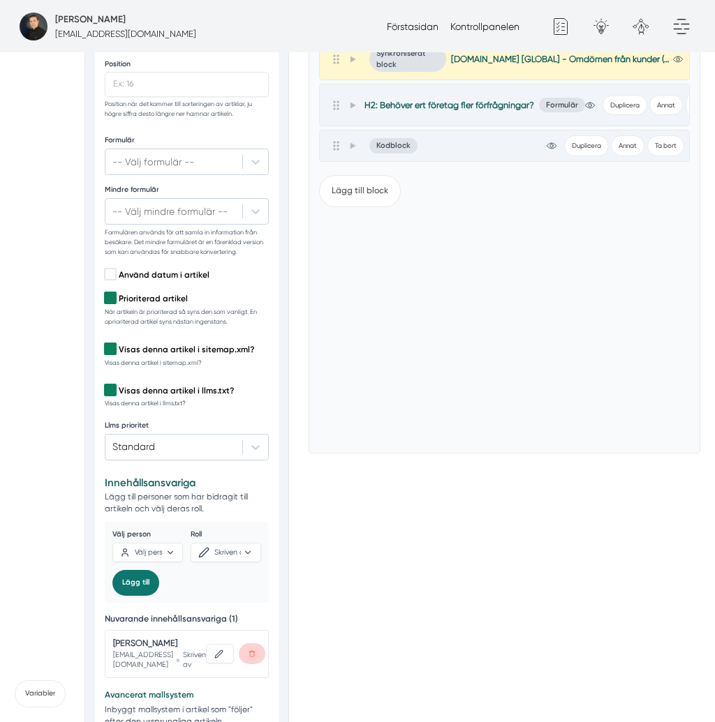
click at [606, 394] on div "Lägg till block" at bounding box center [504, 304] width 371 height 278
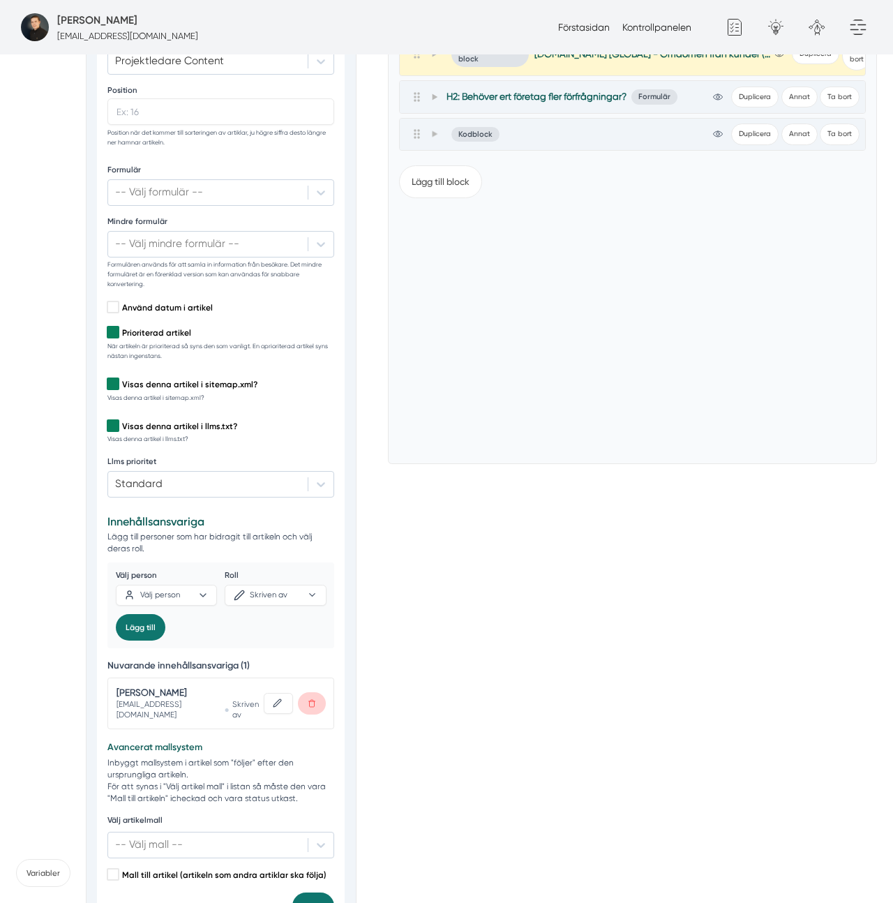
scroll to position [566, 0]
click at [570, 612] on div "Landningssida Våra landningssidor är optimerade för att ranka högt på utvalda s…" at bounding box center [632, 290] width 489 height 1517
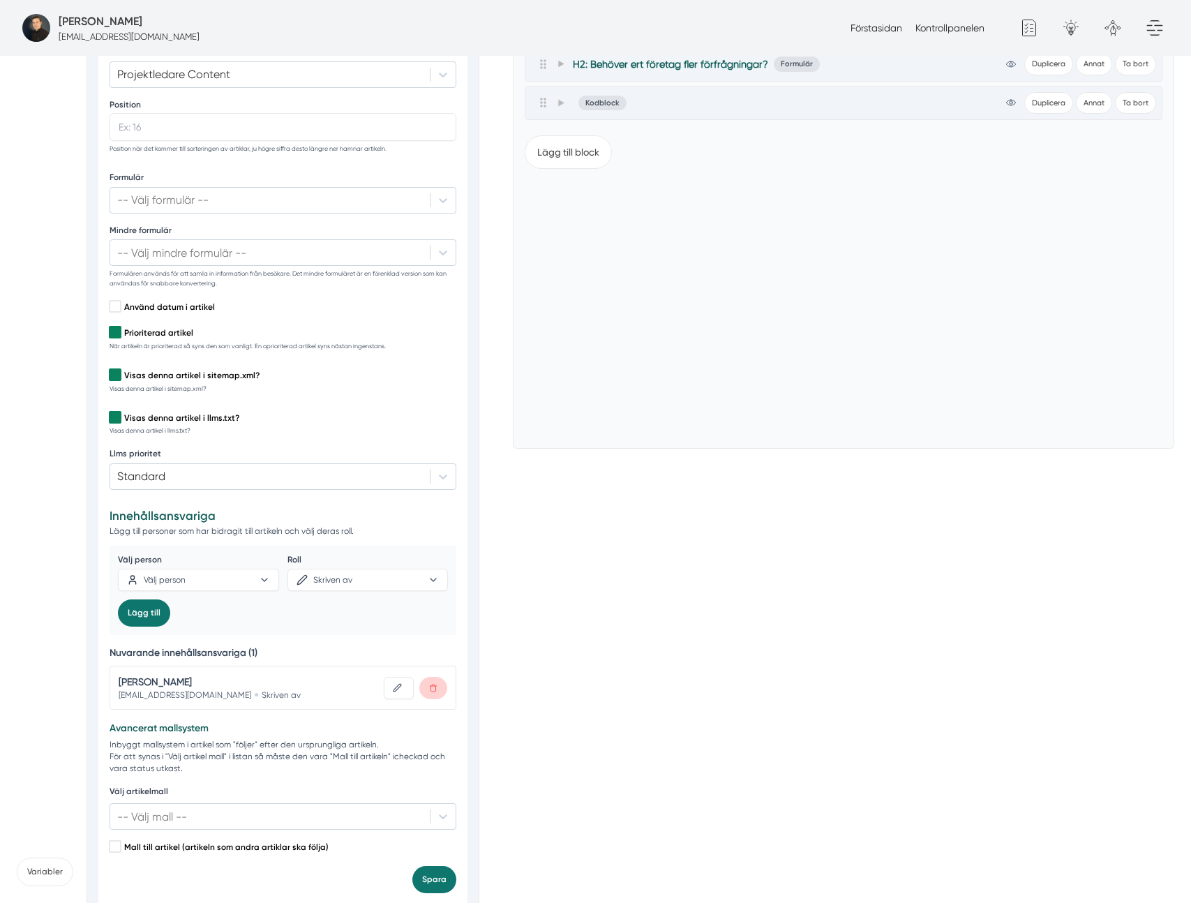
scroll to position [568, 0]
click at [370, 583] on button "Skriven av" at bounding box center [367, 579] width 161 height 22
click at [605, 696] on div "Landningssida Våra landningssidor är optimerade för att ranka högt på utvalda s…" at bounding box center [843, 280] width 661 height 1497
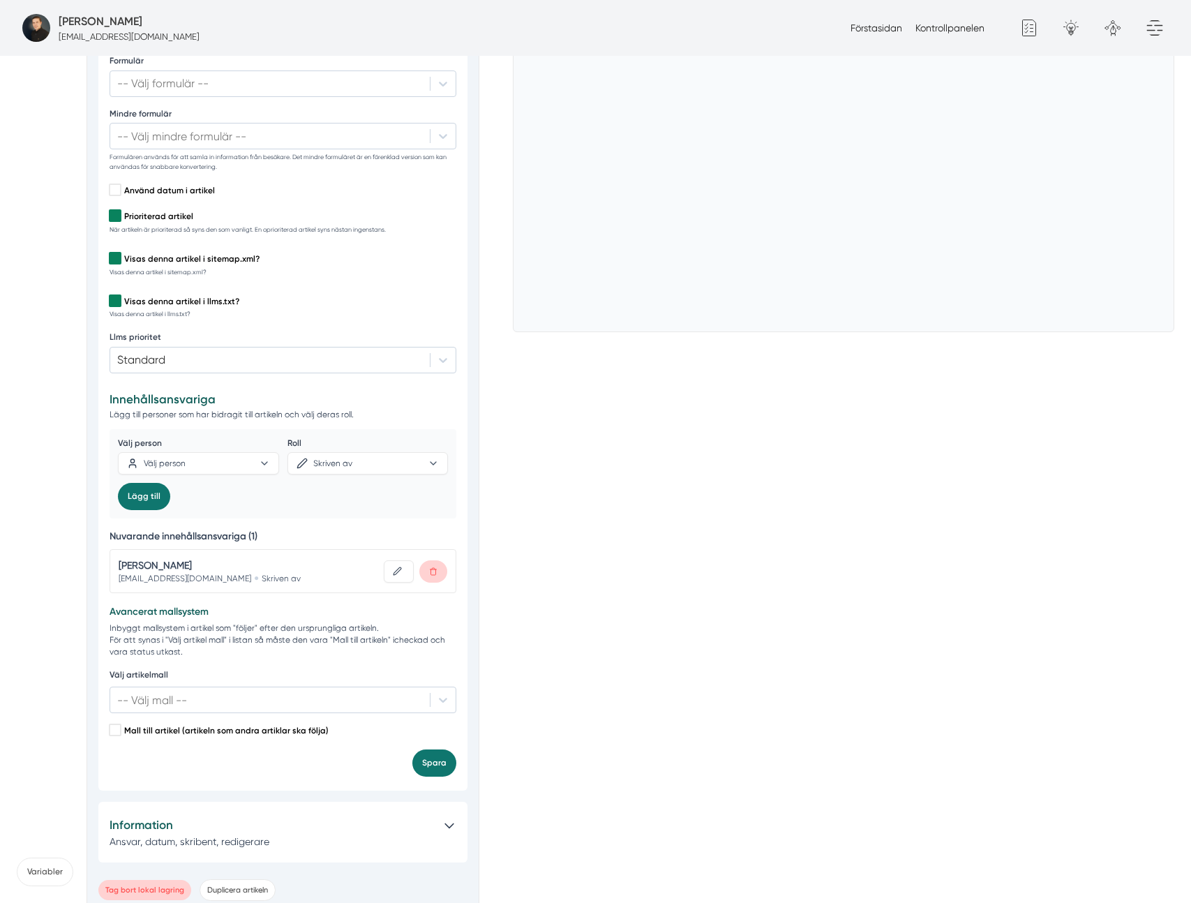
scroll to position [699, 0]
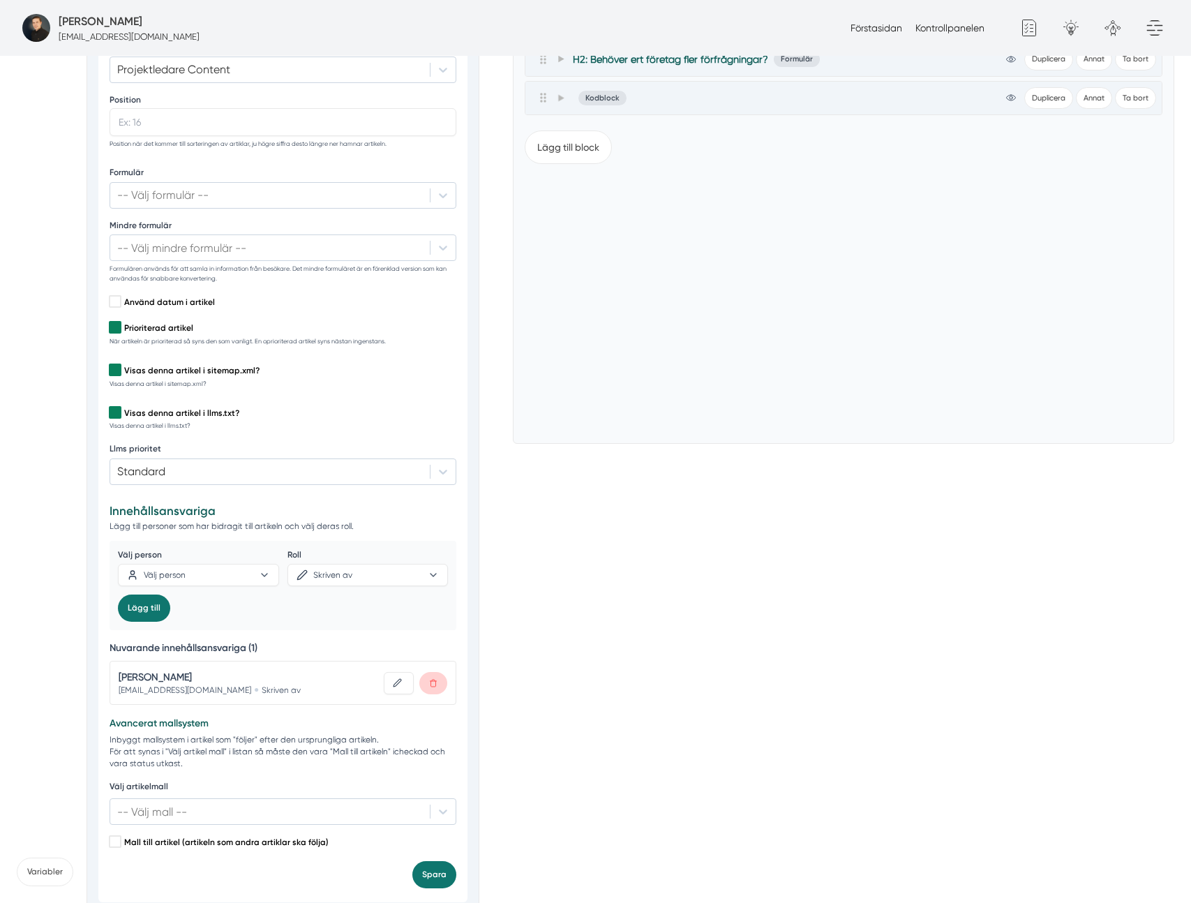
click at [770, 583] on div "Landningssida Våra landningssidor är optimerade för att ranka högt på utvalda s…" at bounding box center [843, 276] width 661 height 1497
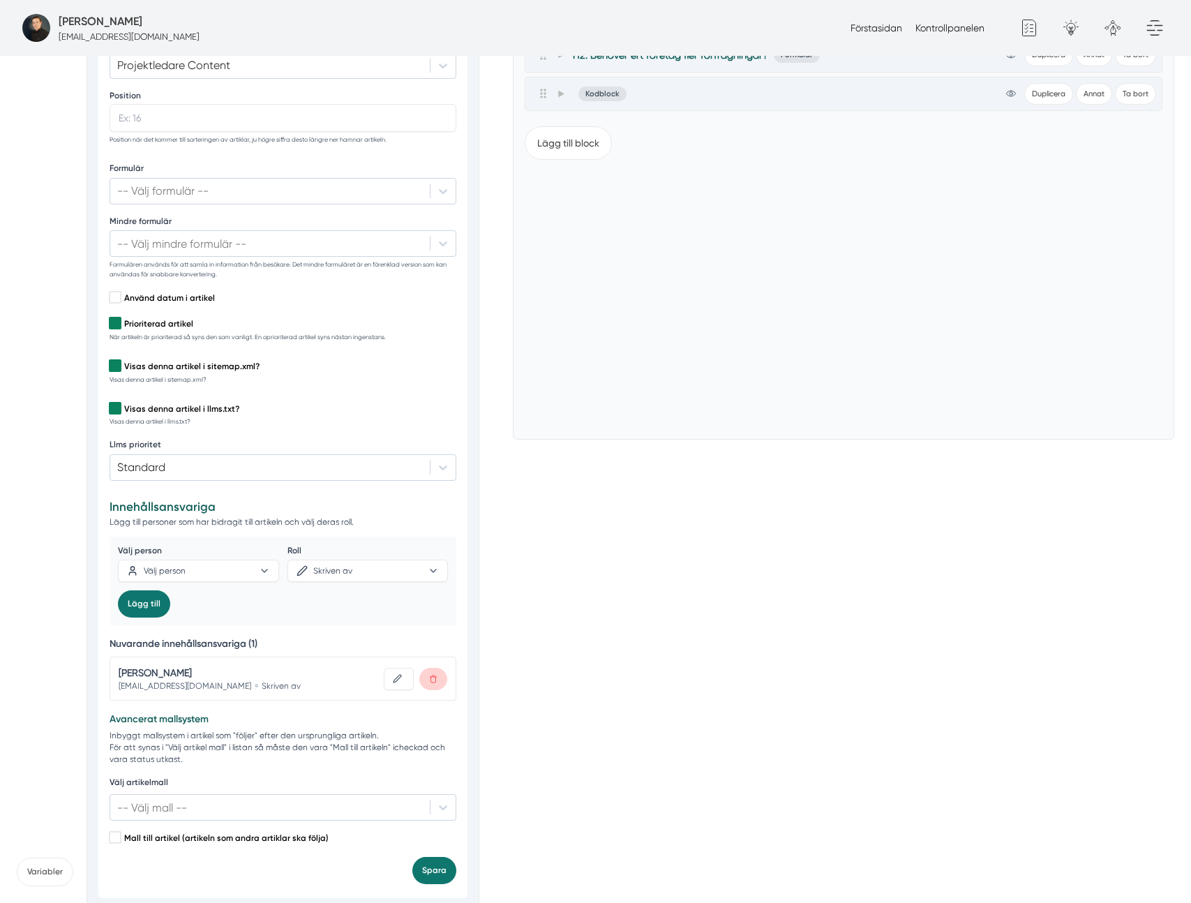
scroll to position [518, 0]
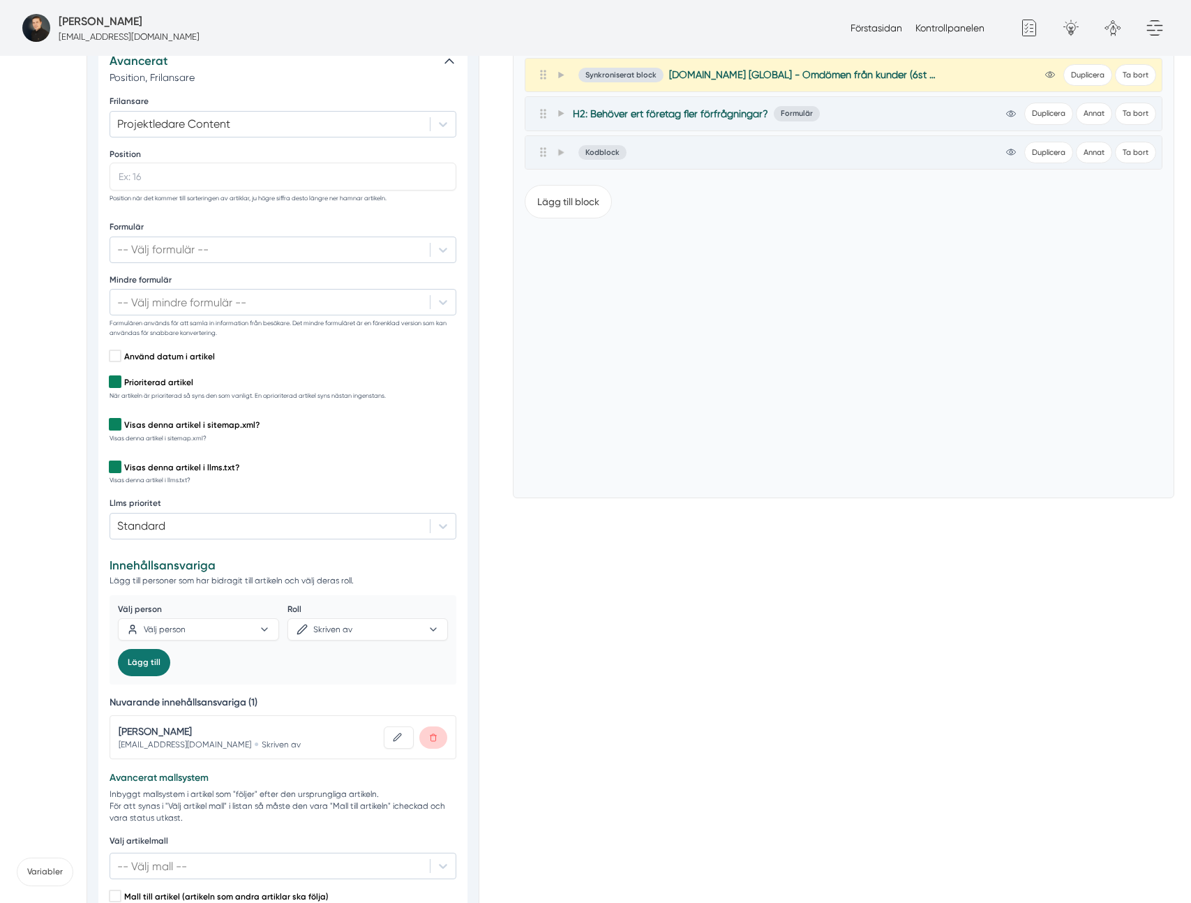
click at [761, 517] on div "Landningssida Våra landningssidor är optimerade för att ranka högt på utvalda s…" at bounding box center [843, 330] width 661 height 1497
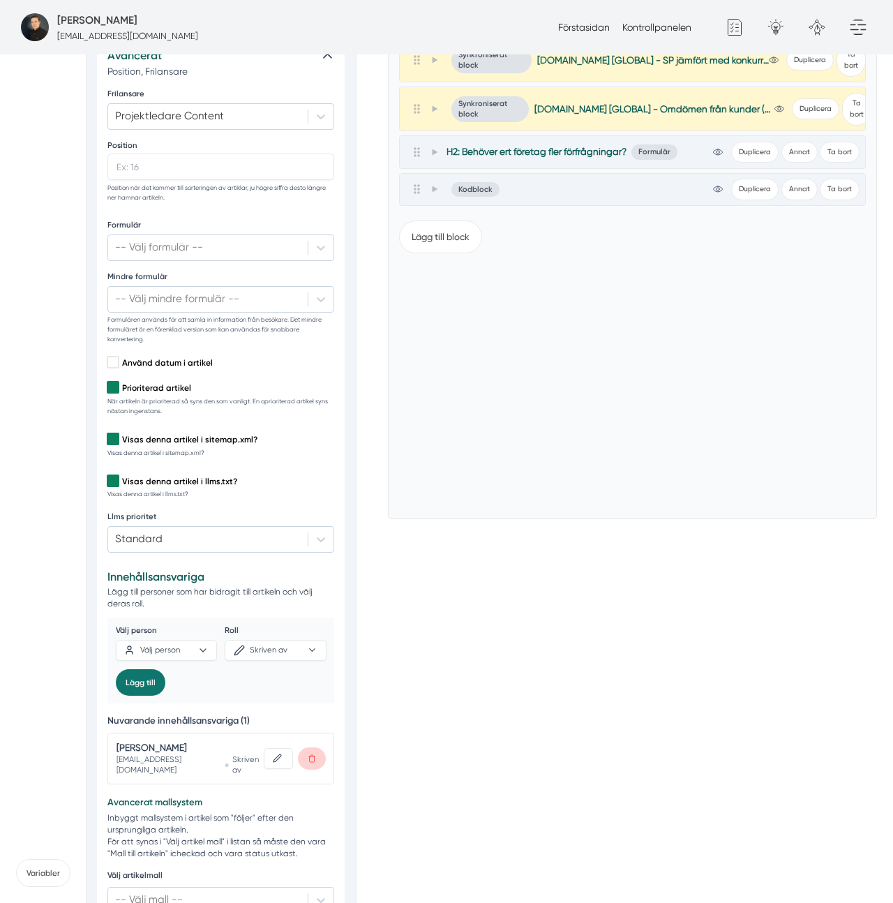
click at [536, 412] on div "Lägg till block" at bounding box center [632, 359] width 467 height 298
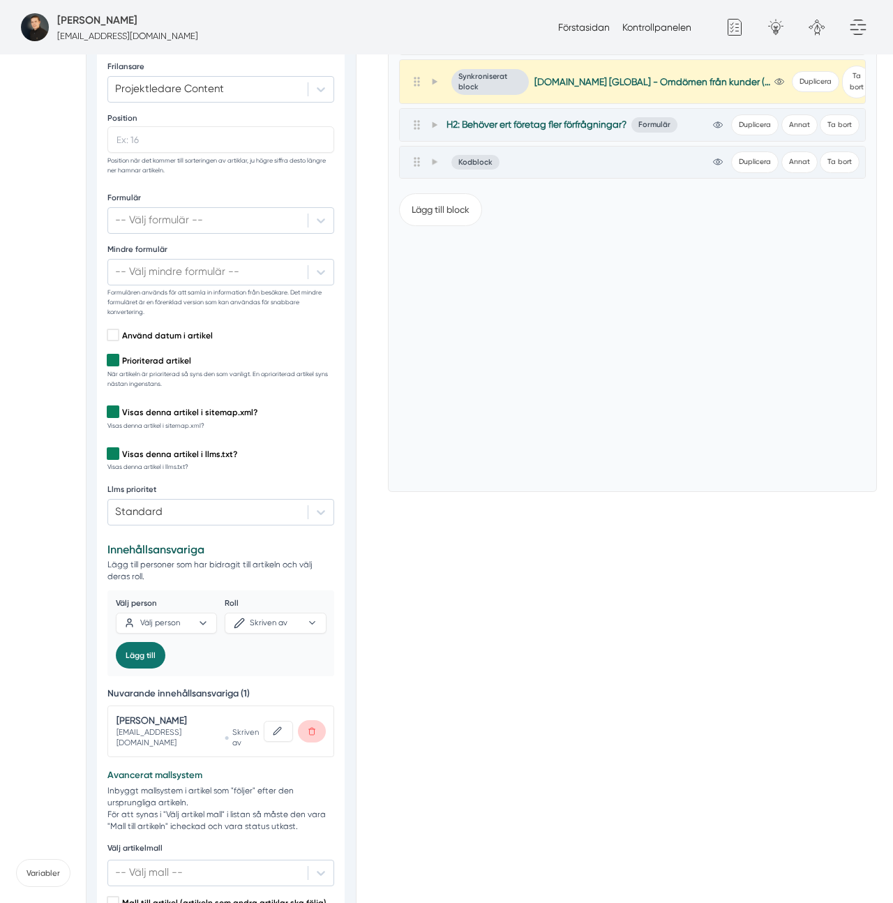
scroll to position [539, 0]
click at [535, 412] on div "Lägg till block" at bounding box center [632, 331] width 467 height 298
click at [427, 581] on div "Landningssida Våra landningssidor är optimerade för att ranka högt på utvalda s…" at bounding box center [632, 318] width 489 height 1517
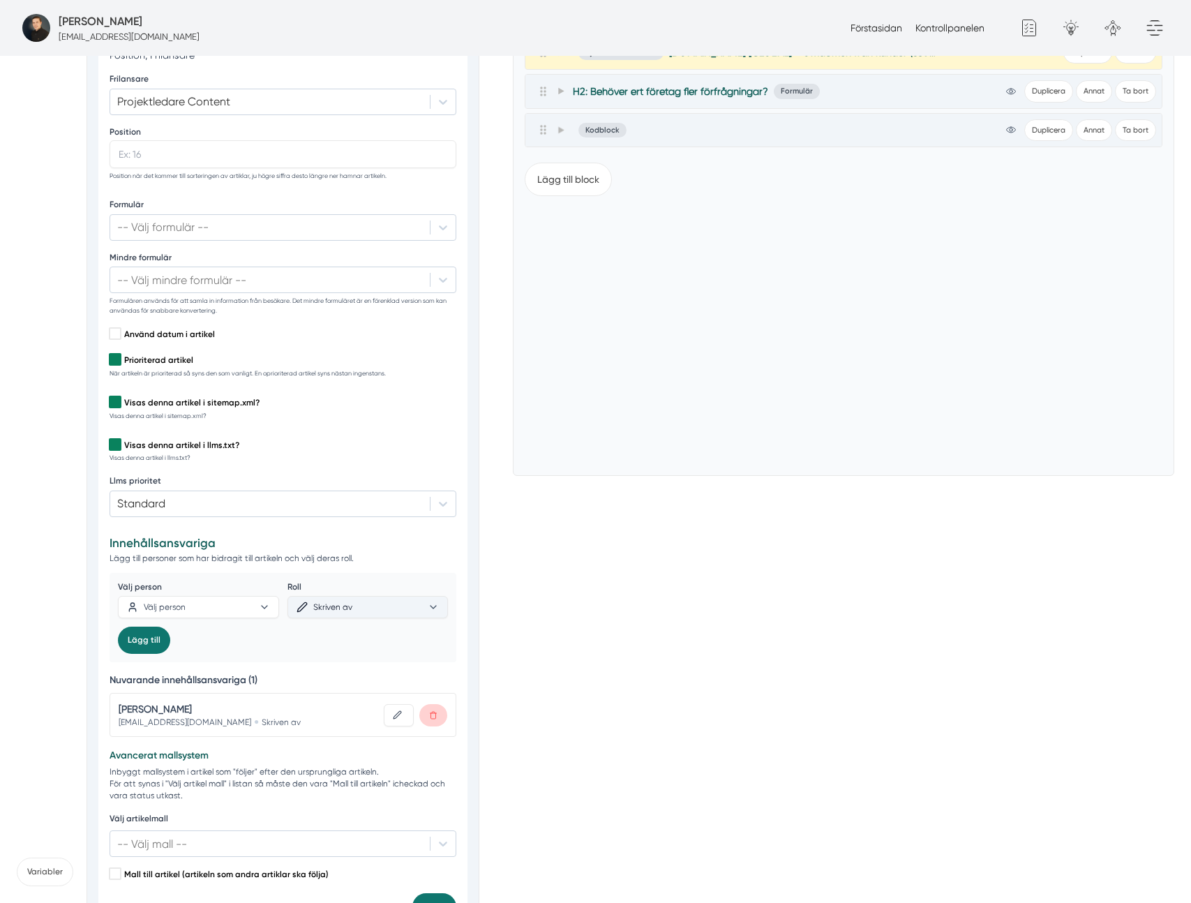
scroll to position [541, 0]
click at [368, 610] on button "Skriven av" at bounding box center [367, 606] width 161 height 22
click at [664, 626] on div "Landningssida Våra landningssidor är optimerade för att ranka högt på utvalda s…" at bounding box center [843, 307] width 661 height 1497
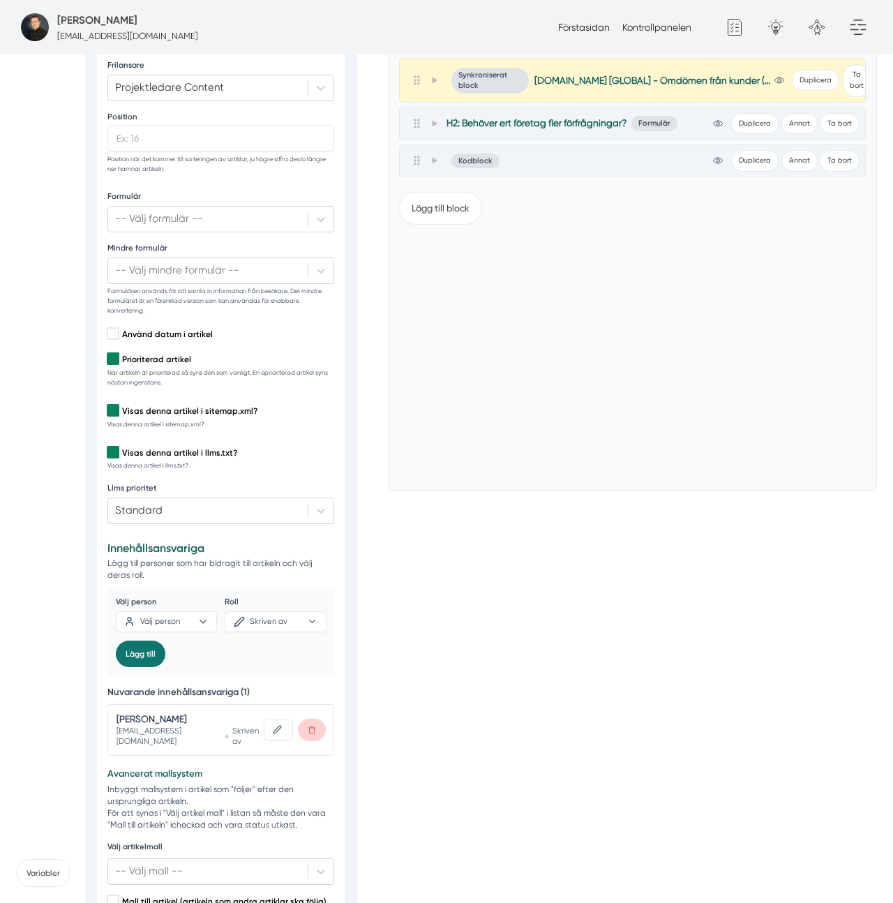
scroll to position [539, 0]
click at [646, 480] on div "Artikelinformation view-1 Duplicera Annat Ta bort Allmänt Design Kod Avancerat …" at bounding box center [632, 74] width 489 height 833
click at [285, 617] on span "Skriven av" at bounding box center [261, 622] width 54 height 11
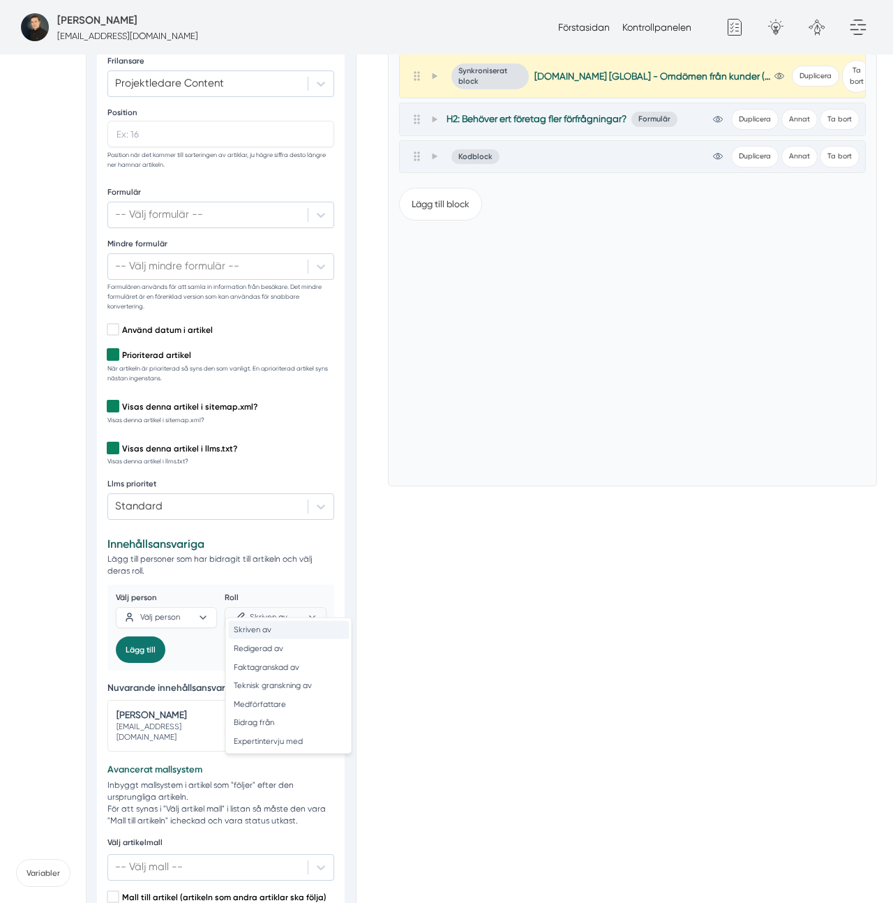
click at [456, 546] on div "Landningssida Våra landningssidor är optimerade för att ranka högt på utvalda s…" at bounding box center [632, 313] width 489 height 1517
drag, startPoint x: 299, startPoint y: 588, endPoint x: 300, endPoint y: 603, distance: 15.4
click at [299, 592] on label "Roll" at bounding box center [275, 598] width 101 height 13
click at [299, 607] on button "Skriven av" at bounding box center [275, 617] width 101 height 21
click at [393, 589] on div "Tillbaka Göm Skapa Artiklar Common File Text Sync Streamline Icon: [URL][DOMAIN…" at bounding box center [446, 313] width 861 height 1517
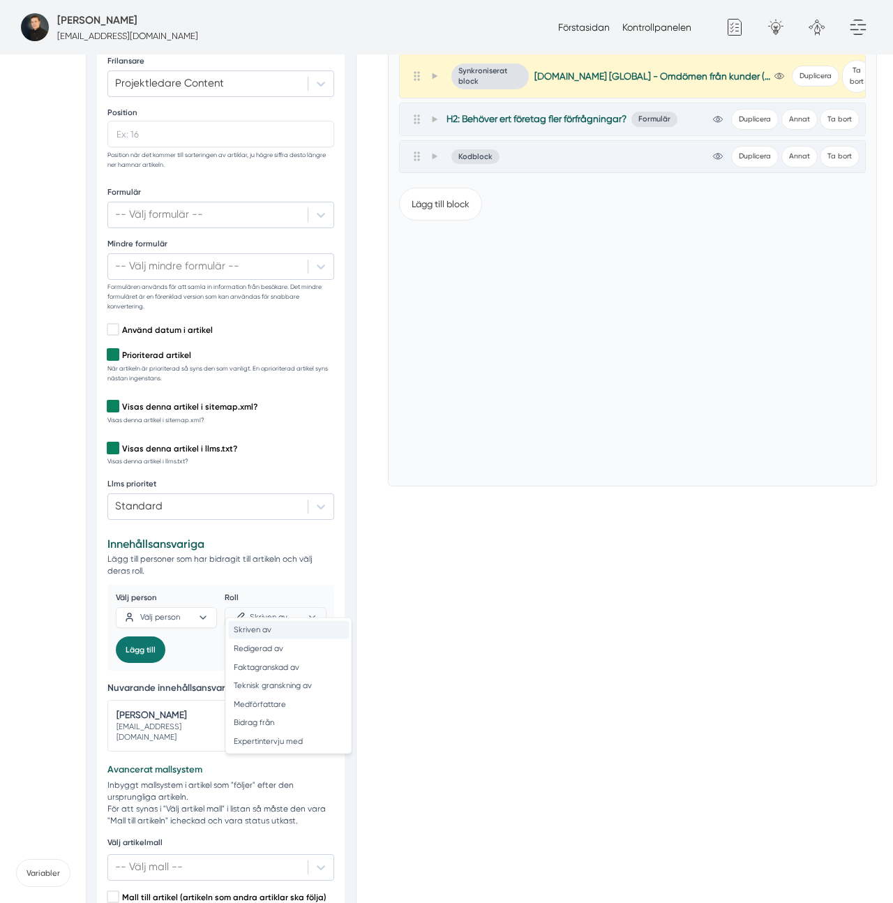
click at [567, 521] on div "Landningssida Våra landningssidor är optimerade för att ranka högt på utvalda s…" at bounding box center [632, 313] width 489 height 1517
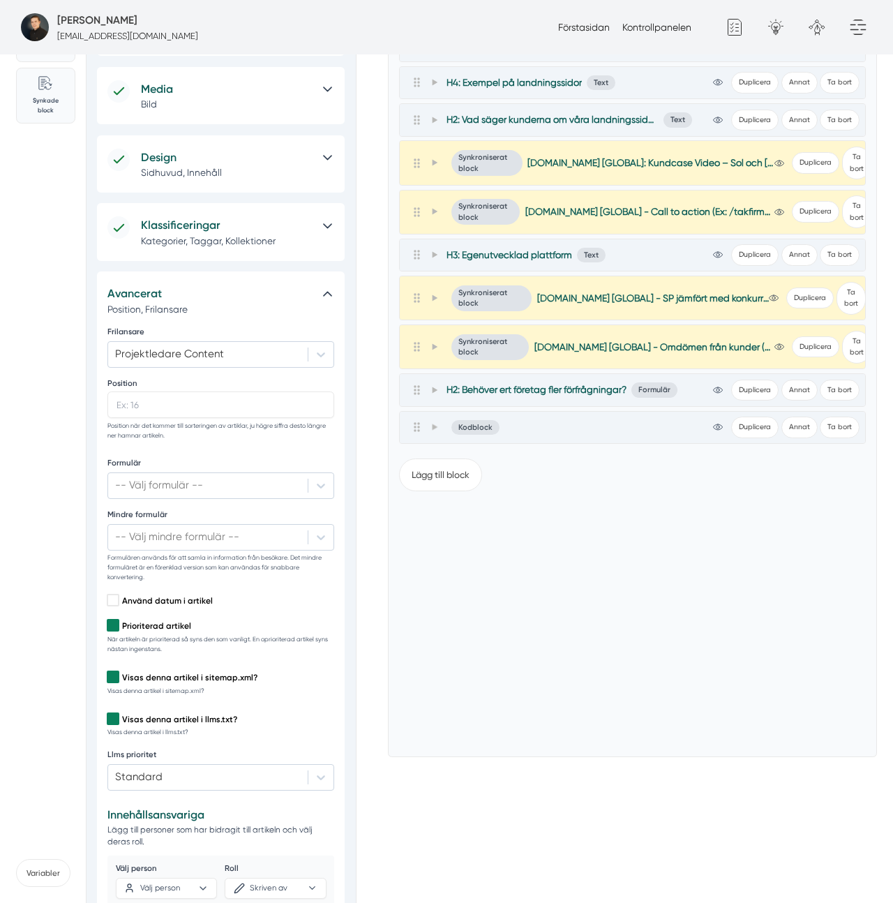
scroll to position [0, 0]
